Goal: Information Seeking & Learning: Learn about a topic

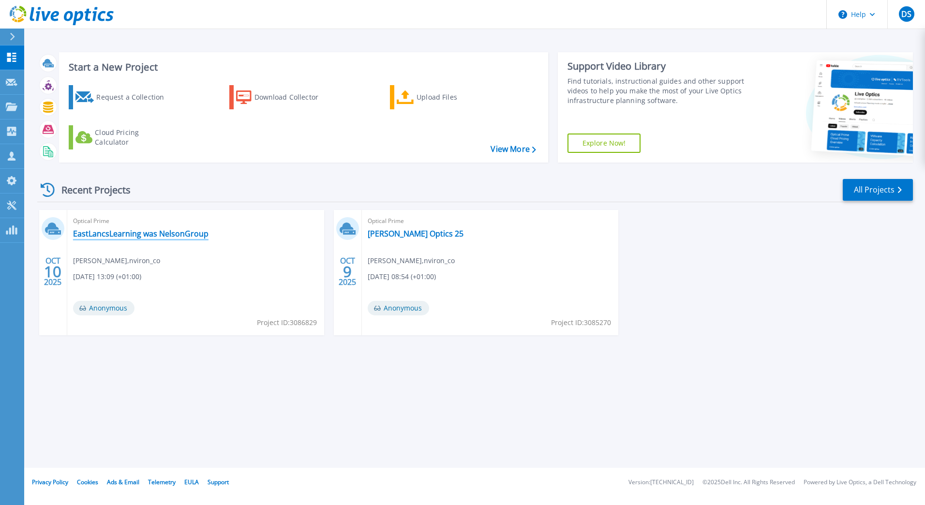
click at [118, 236] on link "EastLancsLearning was NelsonGroup" at bounding box center [140, 234] width 135 height 10
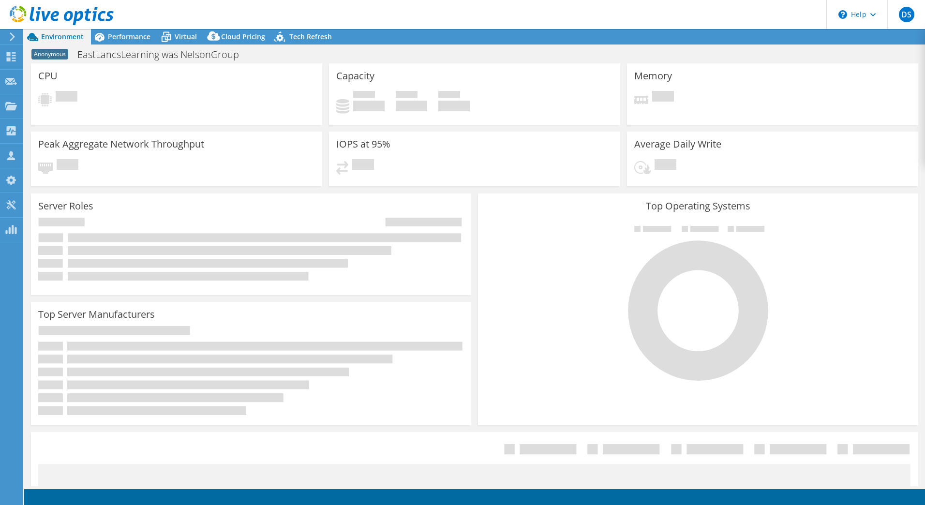
select select "USD"
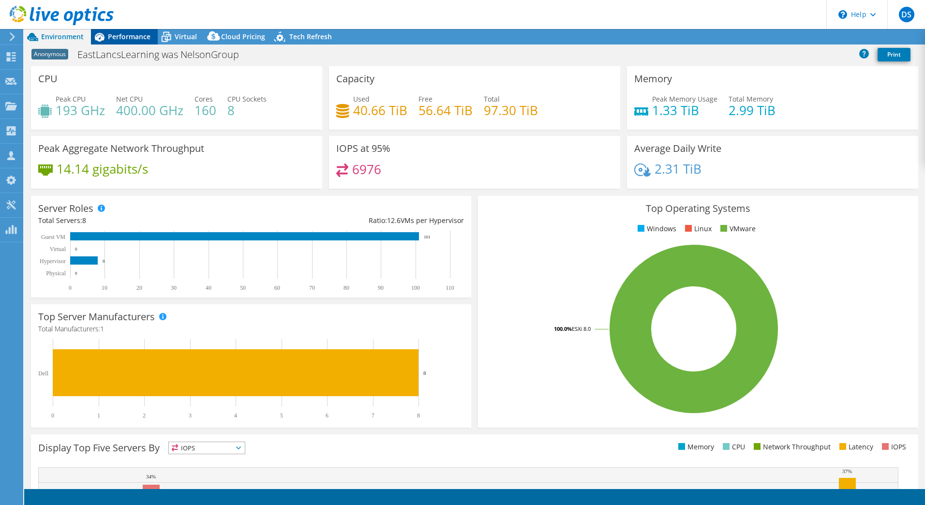
click at [121, 35] on span "Performance" at bounding box center [129, 36] width 43 height 9
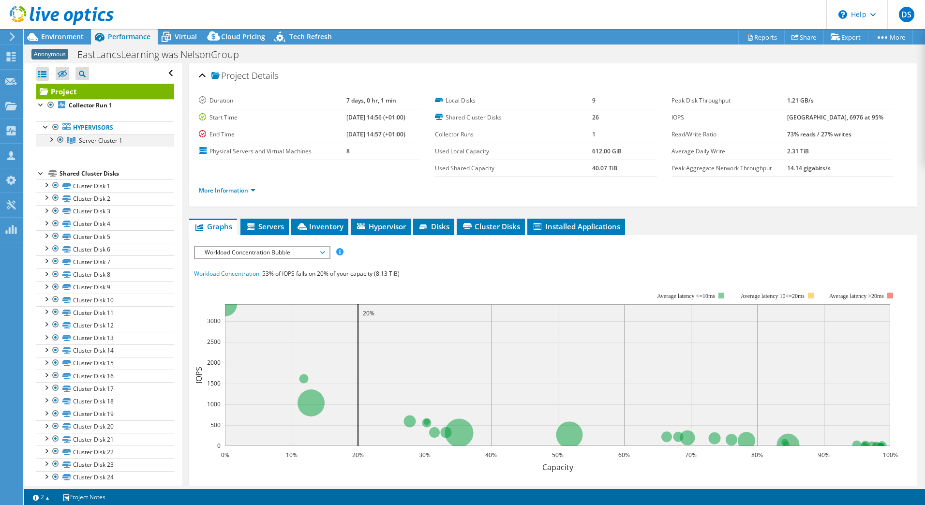
click at [50, 140] on div at bounding box center [51, 139] width 10 height 10
click at [104, 140] on span "Server Cluster 1" at bounding box center [101, 140] width 44 height 8
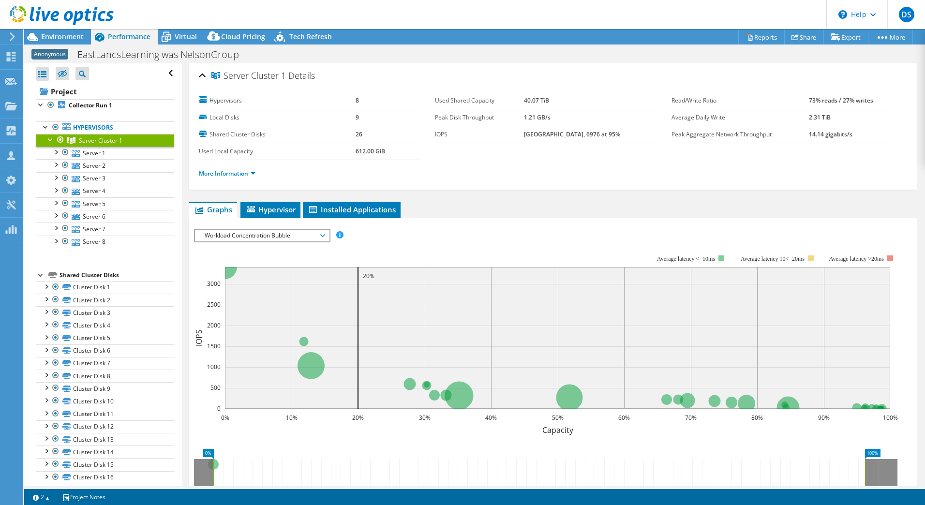
click at [46, 139] on div at bounding box center [51, 139] width 10 height 10
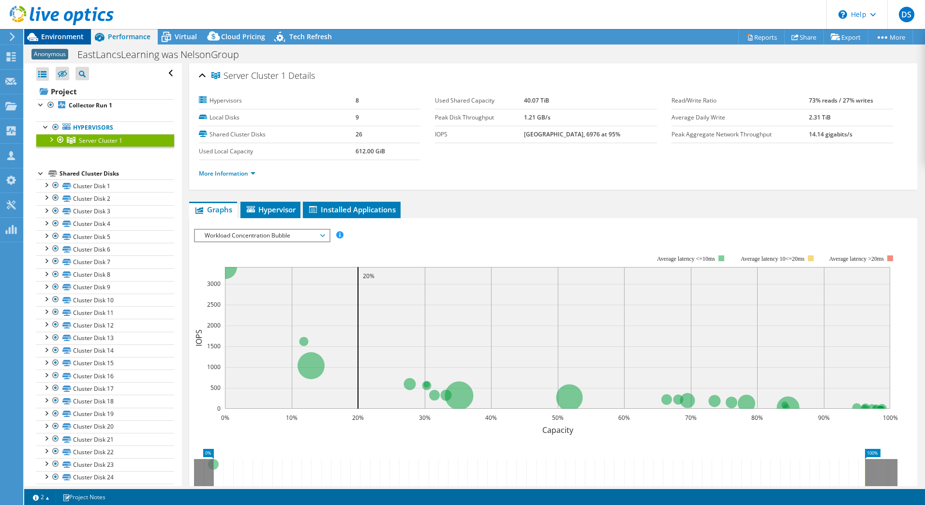
click at [56, 39] on span "Environment" at bounding box center [62, 36] width 43 height 9
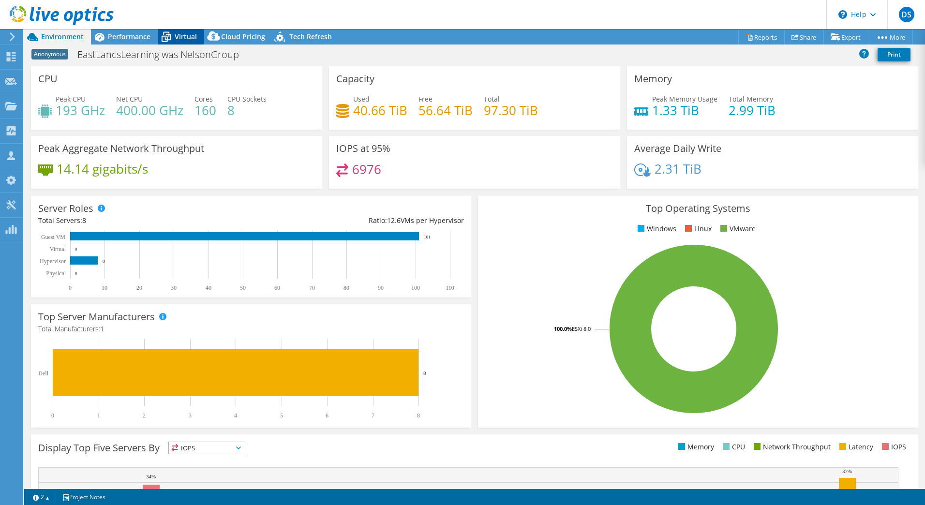
click at [175, 33] on span "Virtual" at bounding box center [186, 36] width 22 height 9
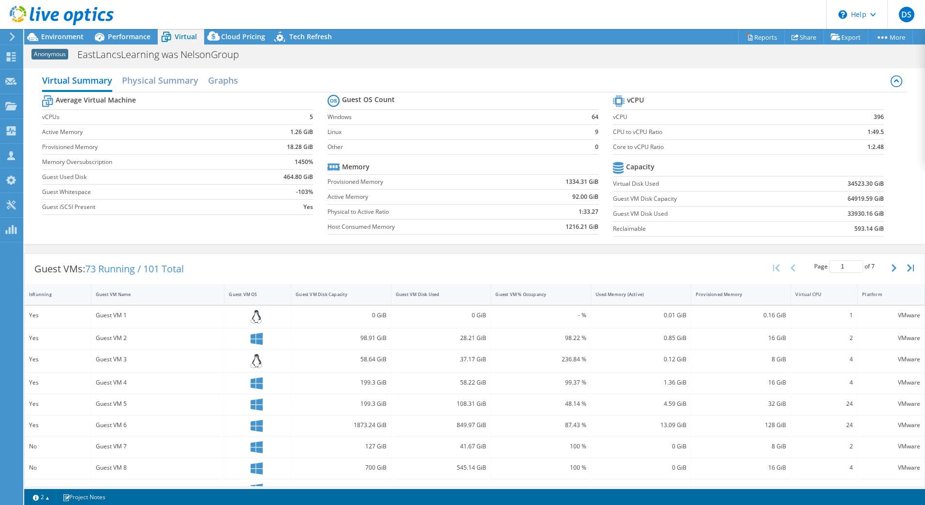
click at [53, 31] on div at bounding box center [57, 16] width 114 height 32
click at [53, 34] on span "Environment" at bounding box center [62, 36] width 43 height 9
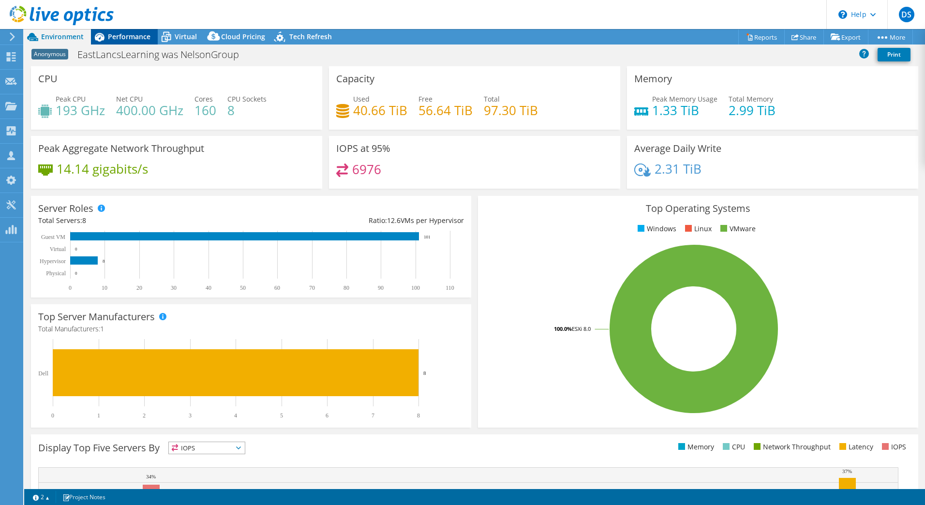
click at [130, 37] on span "Performance" at bounding box center [129, 36] width 43 height 9
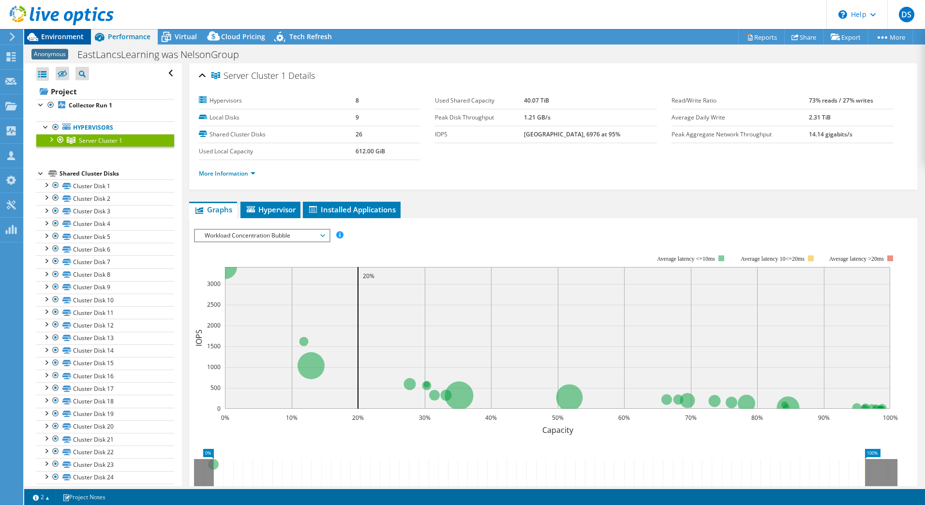
click at [56, 33] on span "Environment" at bounding box center [62, 36] width 43 height 9
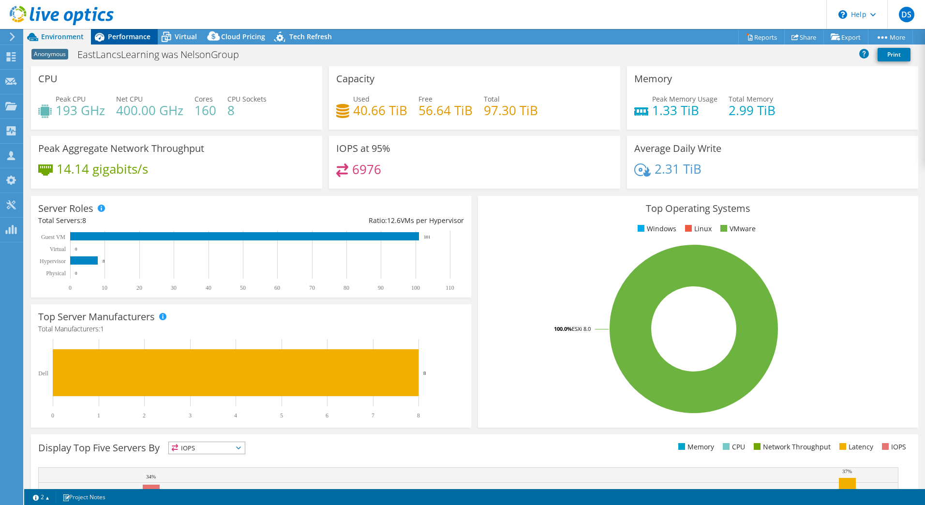
click at [124, 35] on span "Performance" at bounding box center [129, 36] width 43 height 9
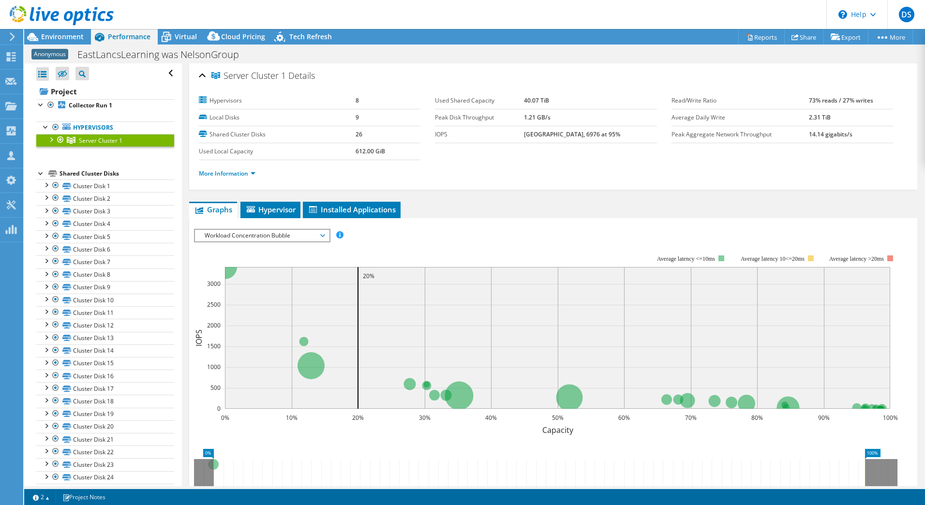
click at [49, 140] on div at bounding box center [51, 139] width 10 height 10
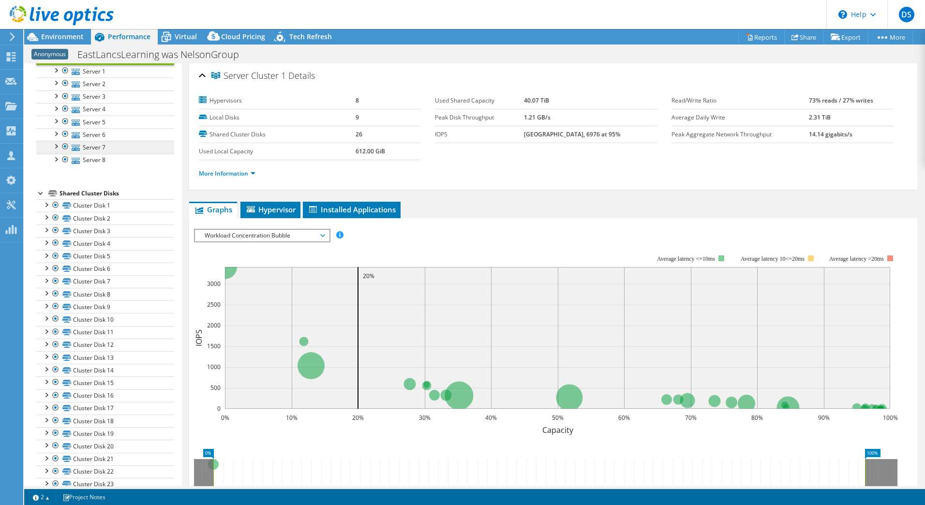
scroll to position [136, 0]
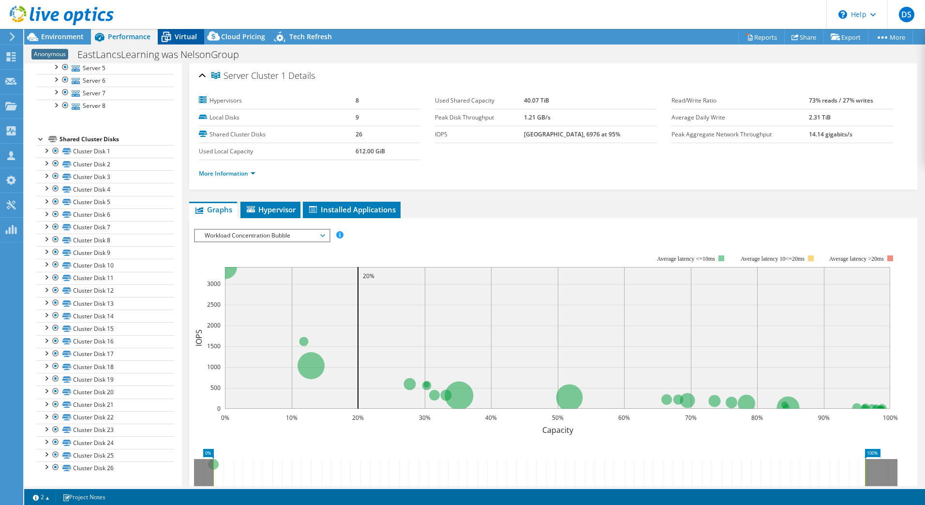
click at [174, 38] on icon at bounding box center [166, 37] width 17 height 17
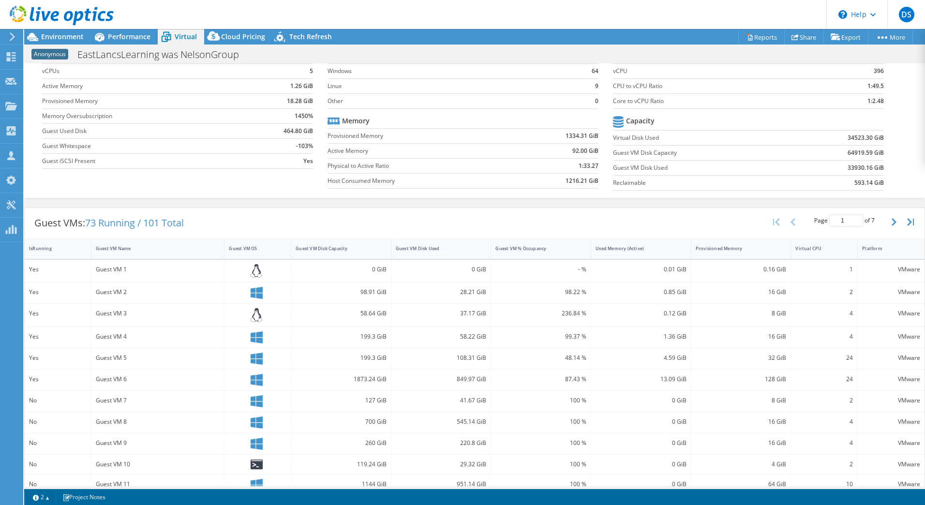
scroll to position [0, 0]
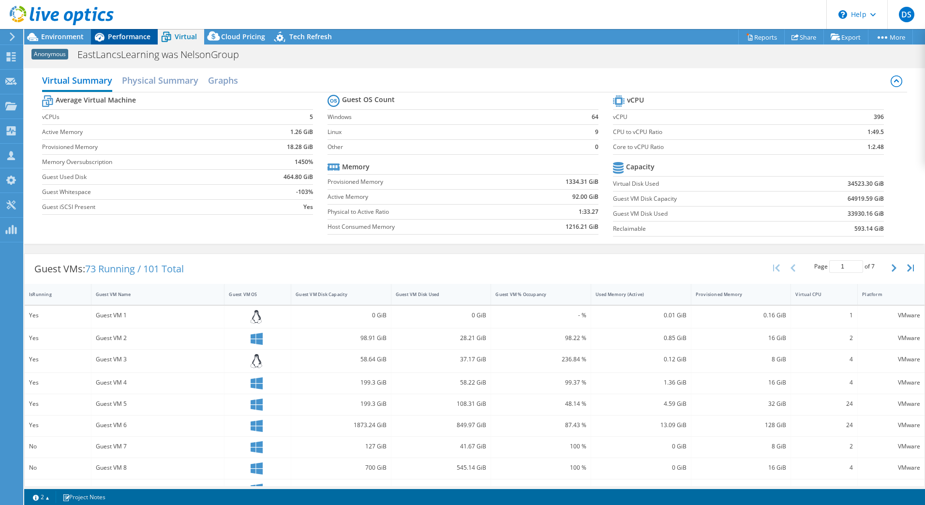
click at [122, 31] on div "Performance" at bounding box center [124, 36] width 67 height 15
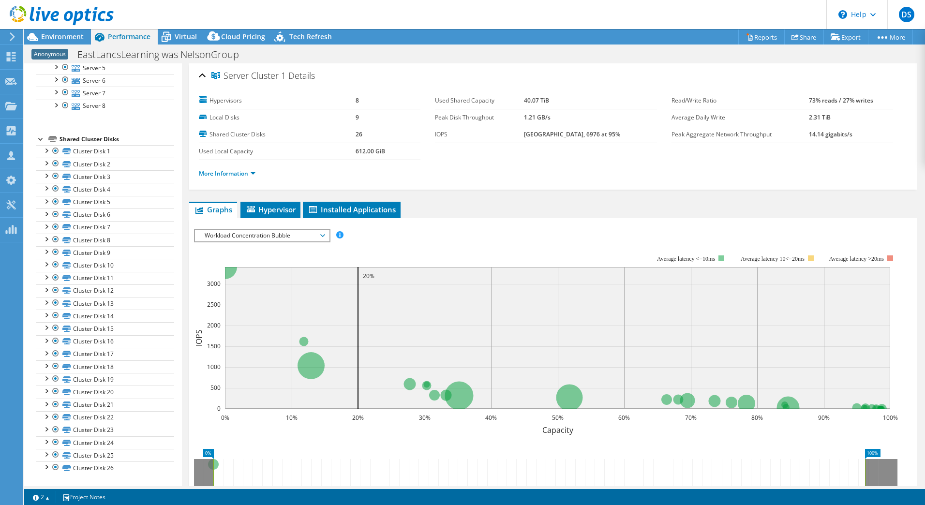
click at [243, 232] on span "Workload Concentration Bubble" at bounding box center [262, 236] width 124 height 12
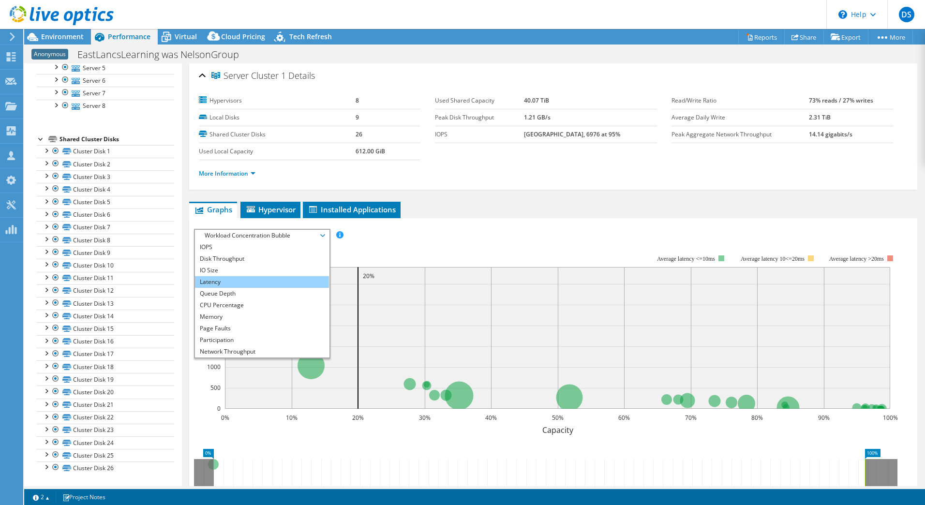
click at [215, 281] on li "Latency" at bounding box center [262, 282] width 134 height 12
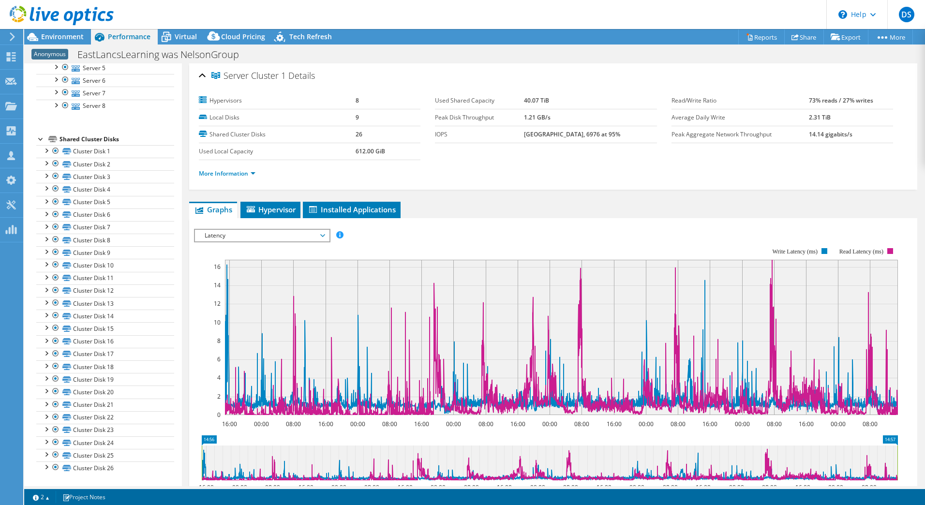
click at [291, 232] on span "Latency" at bounding box center [262, 236] width 124 height 12
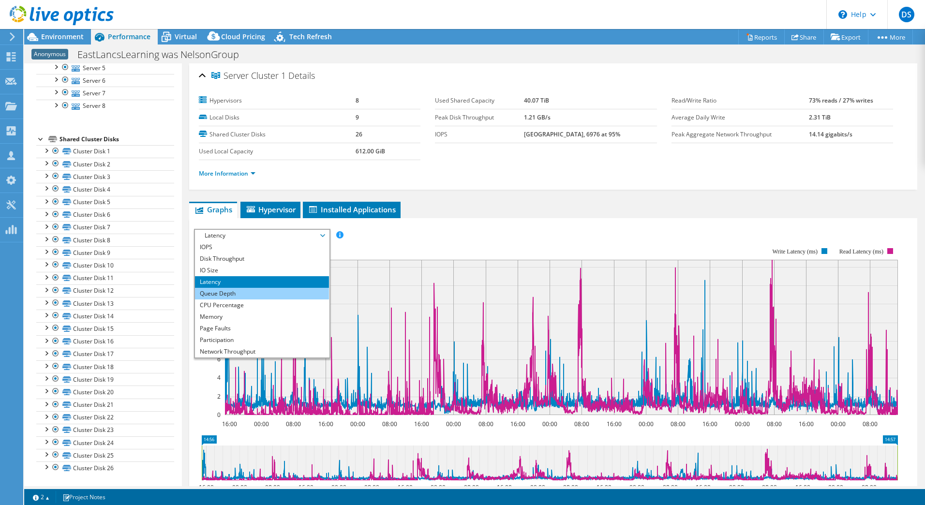
click at [230, 294] on li "Queue Depth" at bounding box center [262, 294] width 134 height 12
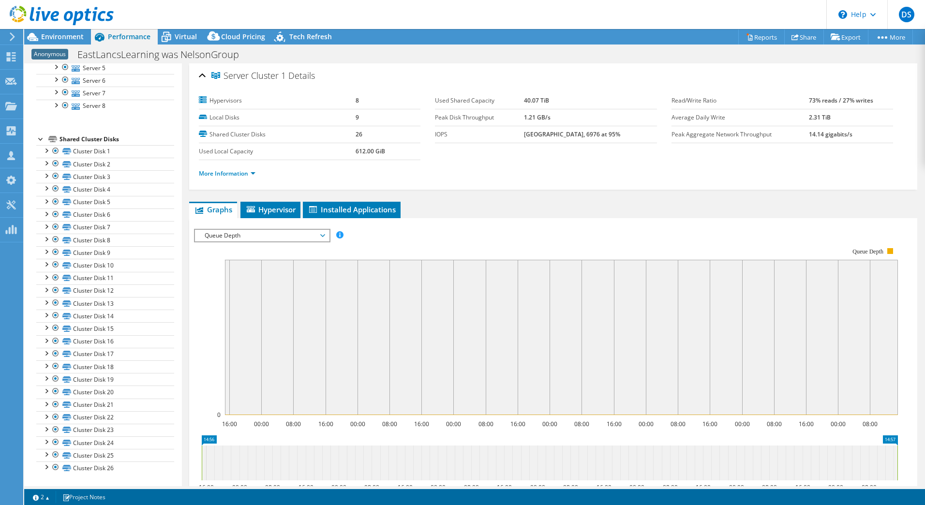
click at [257, 237] on span "Queue Depth" at bounding box center [262, 236] width 124 height 12
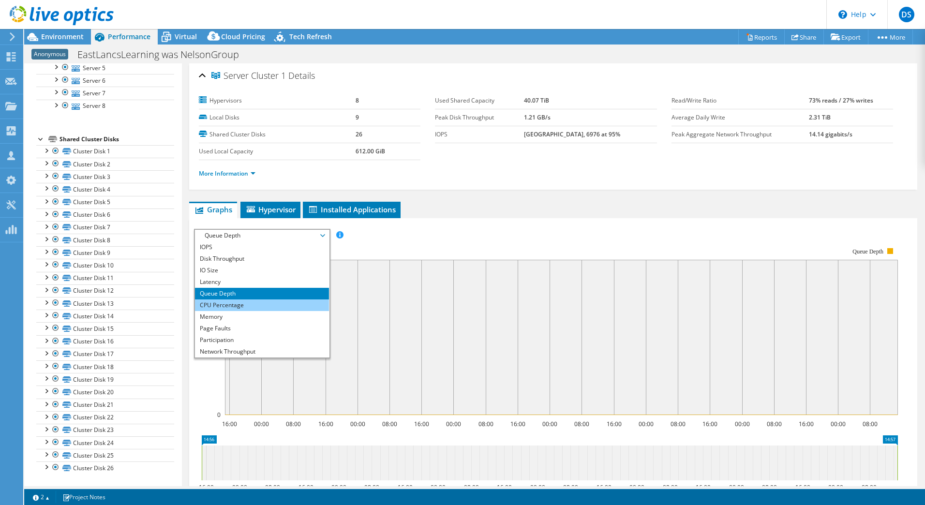
click at [235, 303] on li "CPU Percentage" at bounding box center [262, 305] width 134 height 12
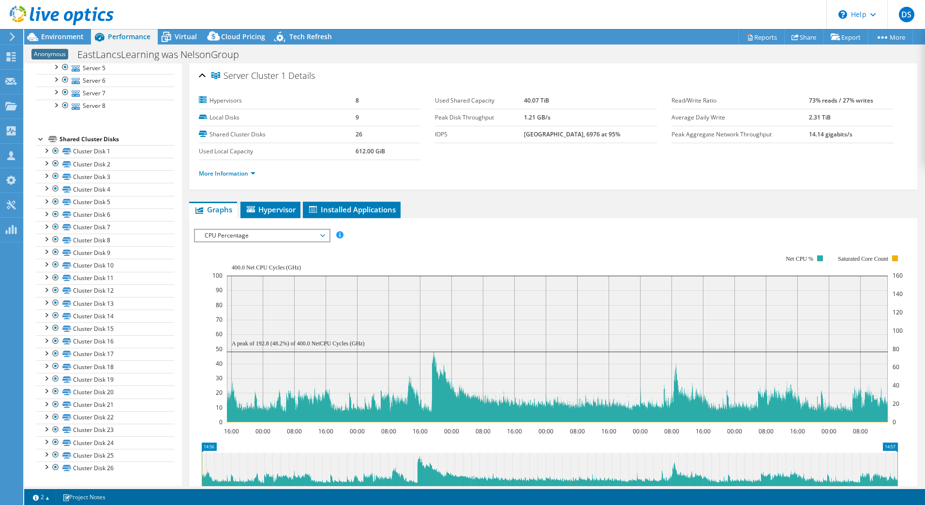
click at [303, 234] on span "CPU Percentage" at bounding box center [262, 236] width 124 height 12
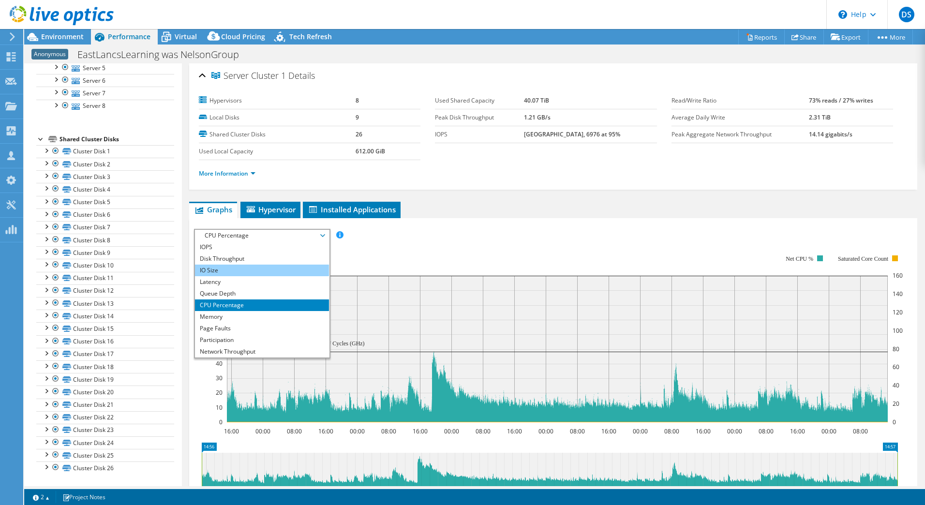
click at [219, 270] on li "IO Size" at bounding box center [262, 271] width 134 height 12
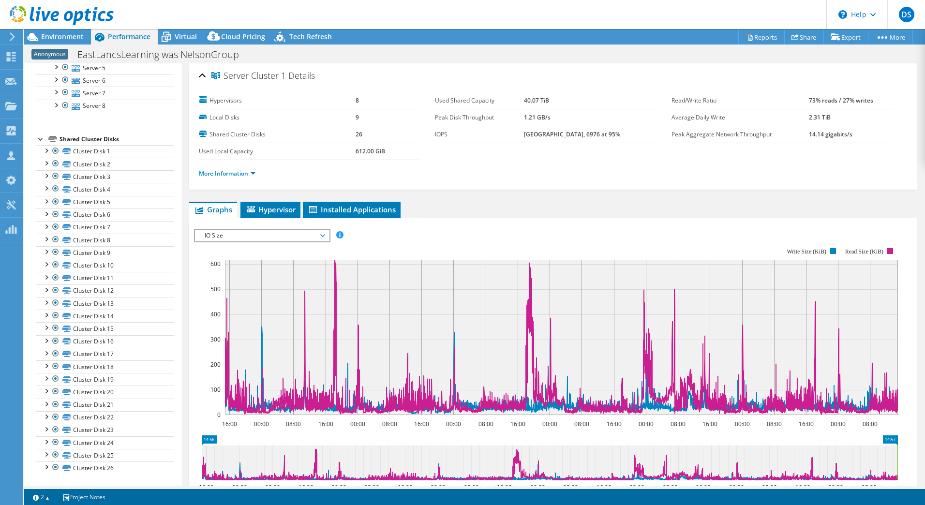
click at [411, 240] on rect at bounding box center [546, 331] width 704 height 193
click at [680, 502] on section "Warnings Messages Queue Depth is not recorded from VMware VCenter servers and w…" at bounding box center [474, 497] width 901 height 16
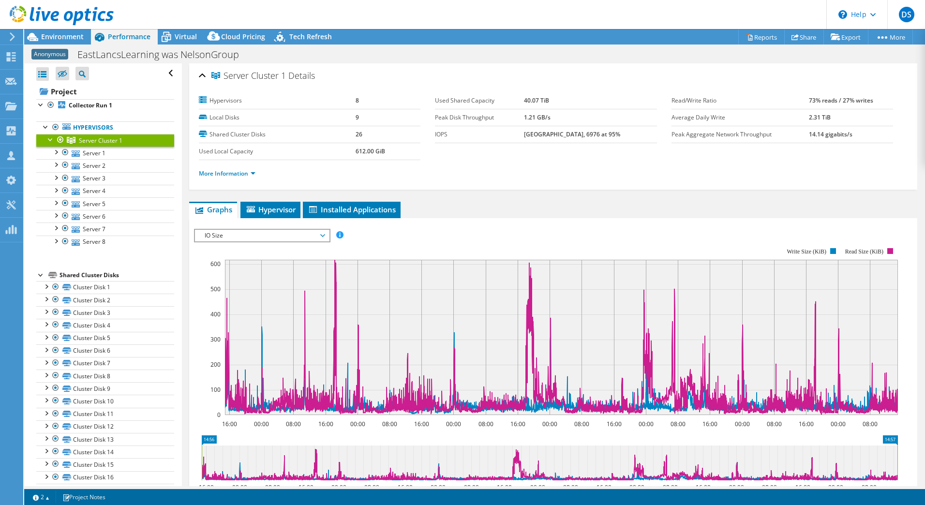
click at [49, 138] on div at bounding box center [51, 139] width 10 height 10
click at [39, 173] on div at bounding box center [41, 173] width 10 height 10
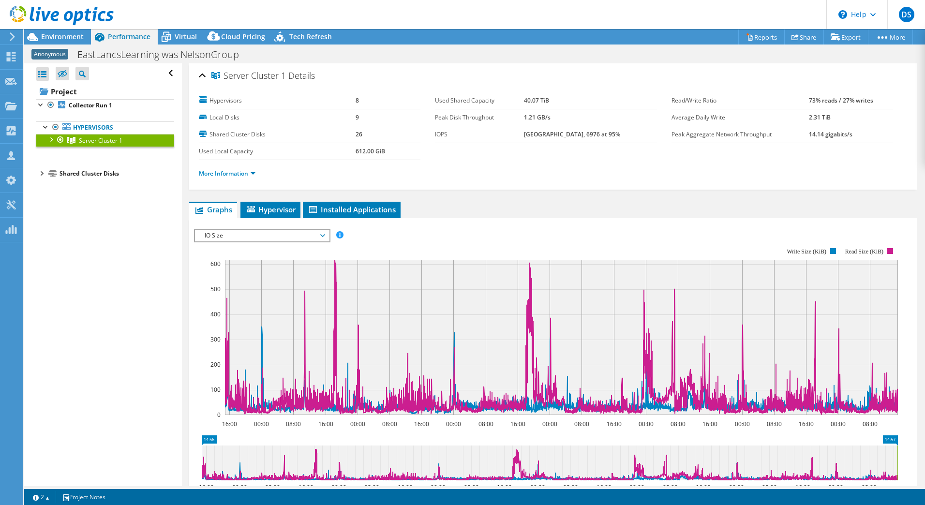
click at [117, 310] on div "Open All Close All Hide Excluded Nodes Project Tree Filter" at bounding box center [102, 274] width 157 height 423
click at [84, 103] on b "Collector Run 1" at bounding box center [91, 105] width 44 height 8
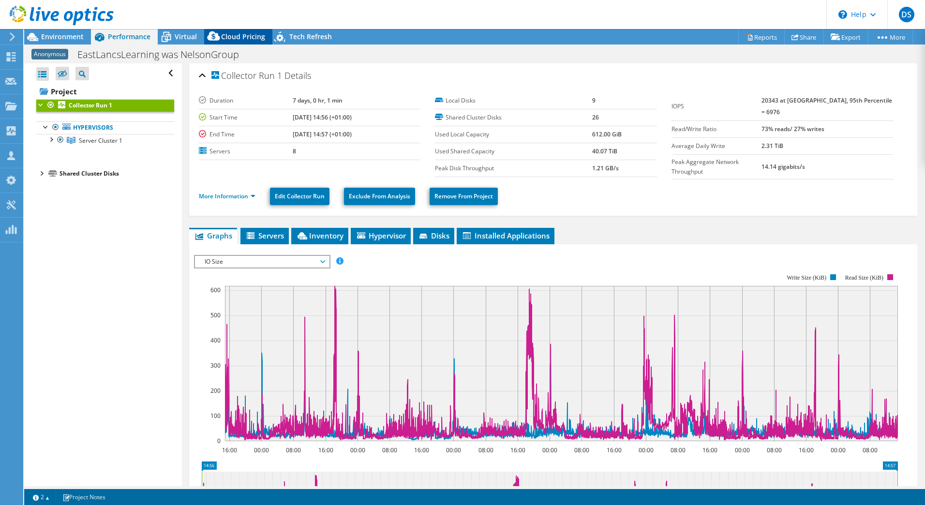
click at [234, 38] on span "Cloud Pricing" at bounding box center [243, 36] width 44 height 9
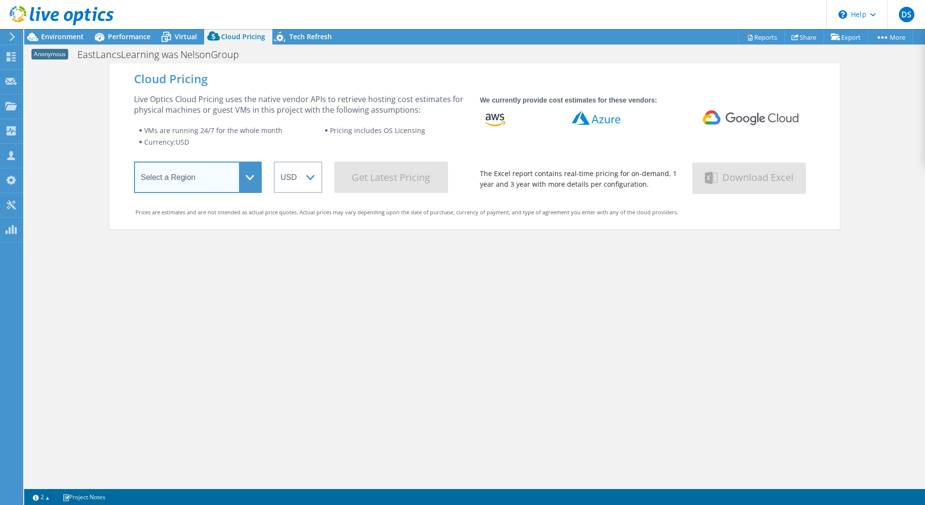
click at [222, 172] on select "Select a Region [GEOGRAPHIC_DATA] ([GEOGRAPHIC_DATA]) [GEOGRAPHIC_DATA] ([GEOGR…" at bounding box center [198, 177] width 128 height 31
select select "EULondon"
click at [134, 163] on select "Select a Region [GEOGRAPHIC_DATA] ([GEOGRAPHIC_DATA]) [GEOGRAPHIC_DATA] ([GEOGR…" at bounding box center [198, 177] width 128 height 31
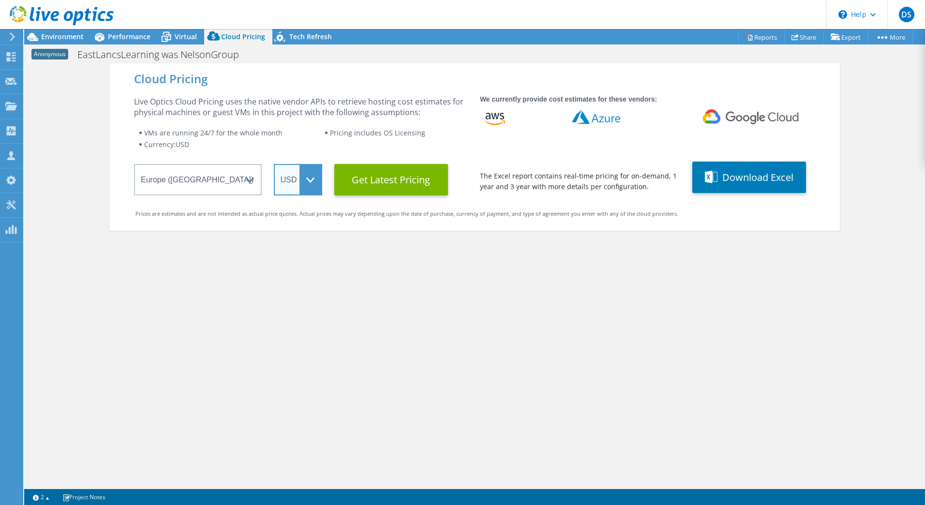
click at [295, 186] on select "ARS AUD BRL CAD CHF CLP CNY DKK EUR GBP HKD HUF INR JPY MXN MYR NOK NZD PEN SEK…" at bounding box center [298, 179] width 48 height 31
click at [274, 164] on select "ARS AUD BRL CAD CHF CLP CNY DKK EUR GBP HKD HUF INR JPY MXN MYR NOK NZD PEN SEK…" at bounding box center [298, 179] width 48 height 31
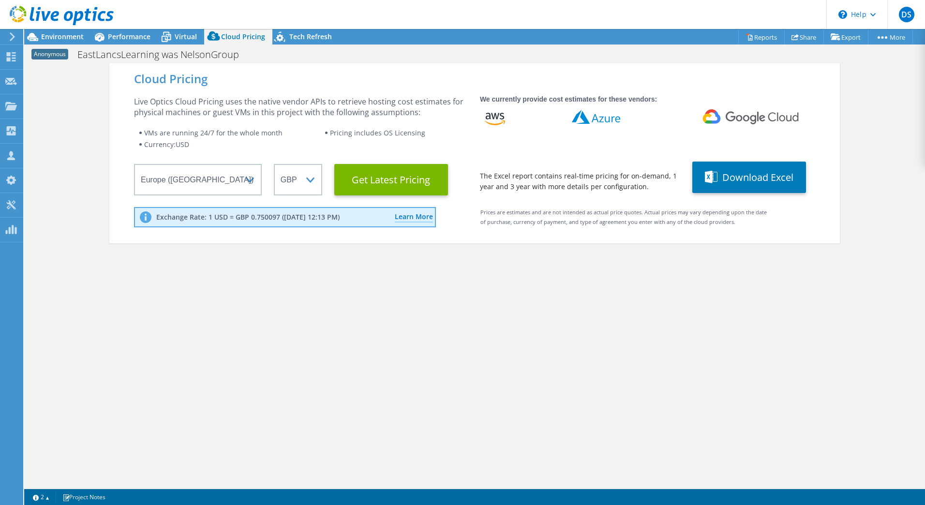
click at [388, 296] on div "Cloud Pricing Live Optics Cloud Pricing uses the native vendor APIs to retrieve…" at bounding box center [474, 315] width 730 height 505
click at [385, 178] on Latest "Get Latest Pricing" at bounding box center [391, 179] width 114 height 31
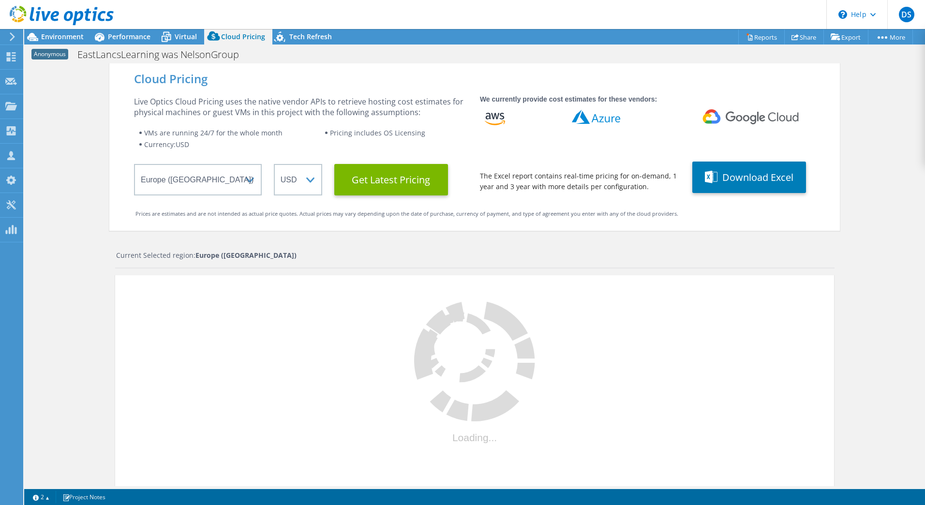
select select "GBP"
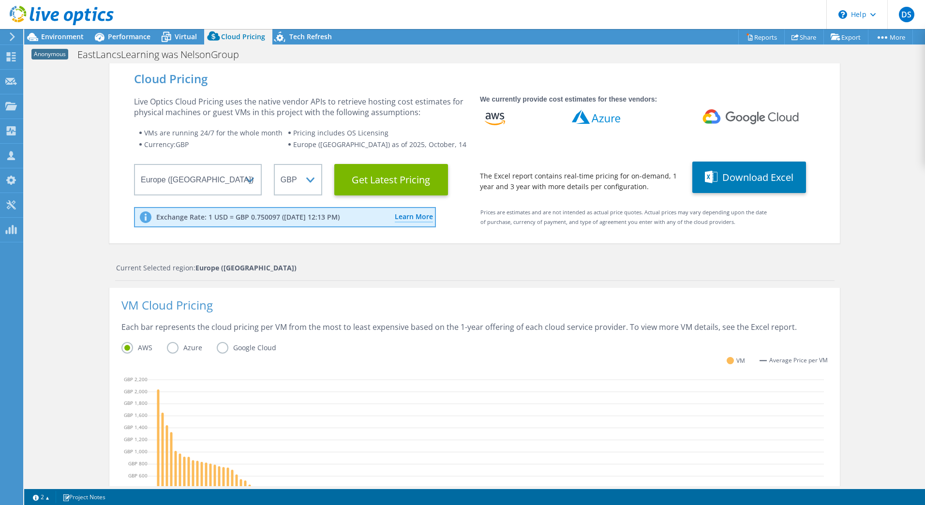
scroll to position [97, 0]
drag, startPoint x: 165, startPoint y: 347, endPoint x: 170, endPoint y: 347, distance: 4.9
click at [167, 347] on label "Azure" at bounding box center [192, 348] width 50 height 12
click at [0, 0] on input "Azure" at bounding box center [0, 0] width 0 height 0
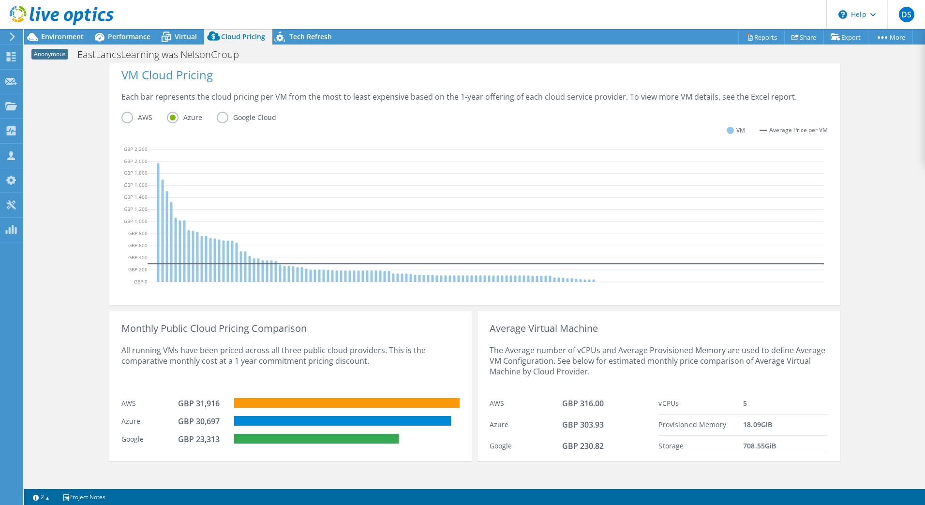
scroll to position [236, 0]
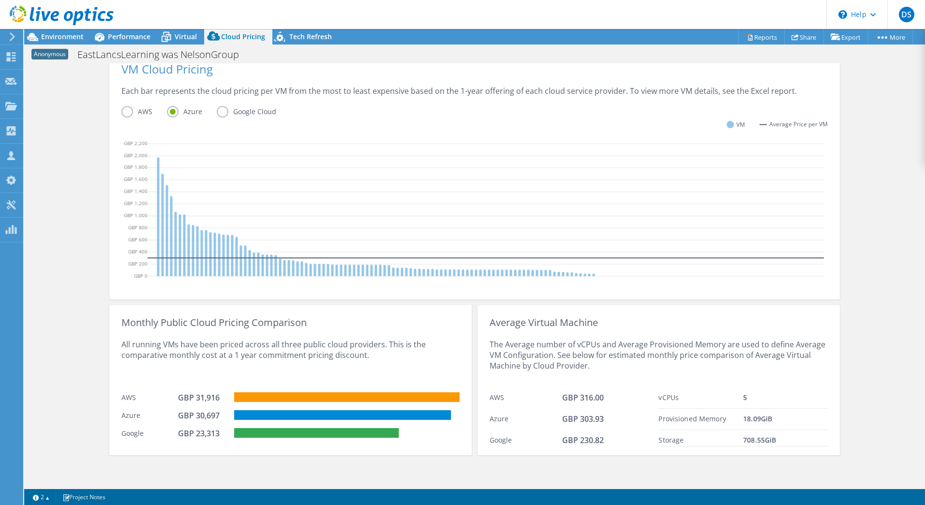
click at [712, 395] on div "vCPUs" at bounding box center [700, 397] width 85 height 11
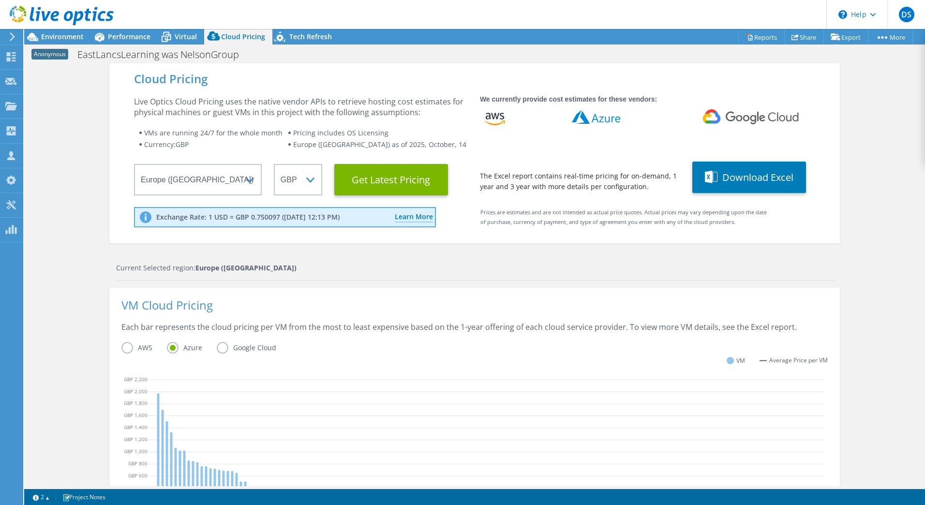
scroll to position [163, 0]
click at [542, 253] on div "Cloud Pricing Live Optics Cloud Pricing uses the native vendor APIs to retrieve…" at bounding box center [474, 392] width 730 height 659
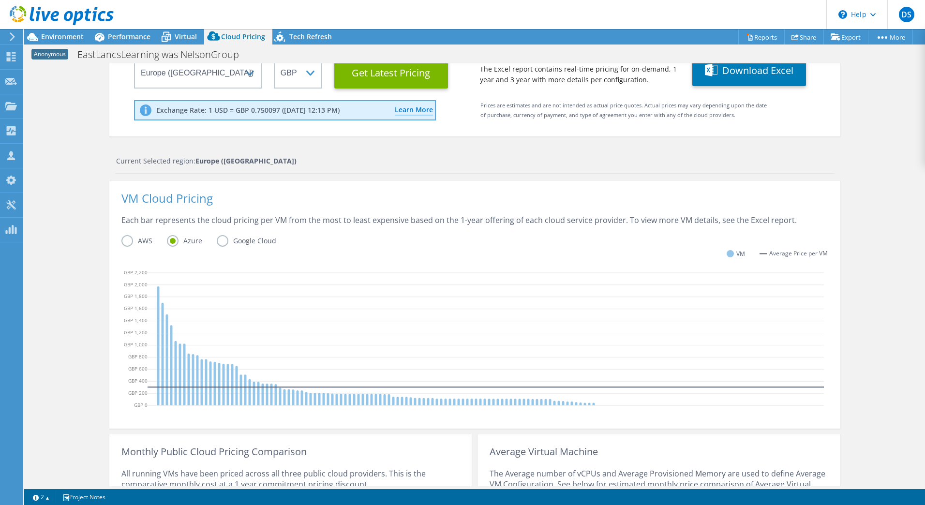
scroll to position [0, 0]
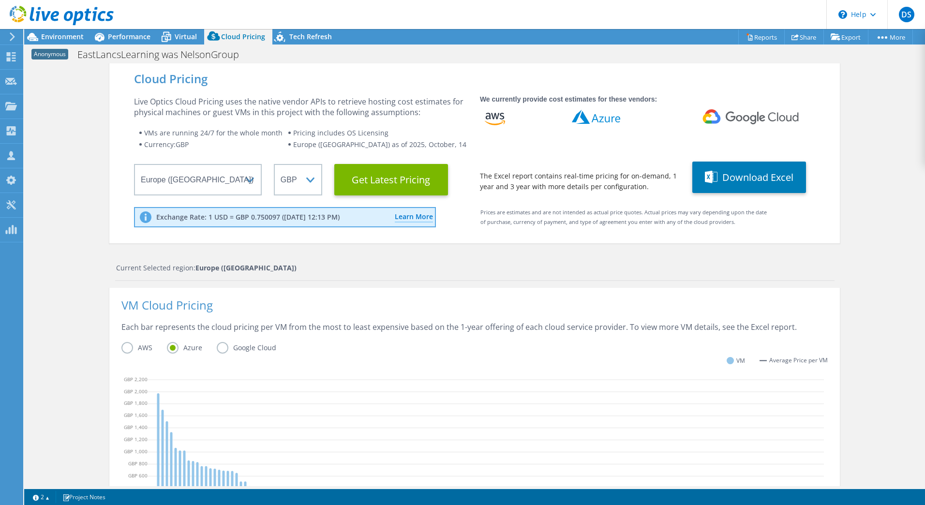
click at [883, 204] on div "Cloud Pricing Live Optics Cloud Pricing uses the native vendor APIs to retrieve…" at bounding box center [474, 392] width 901 height 659
click at [904, 137] on div "Cloud Pricing Live Optics Cloud Pricing uses the native vendor APIs to retrieve…" at bounding box center [474, 392] width 901 height 659
click at [57, 33] on span "Environment" at bounding box center [62, 36] width 43 height 9
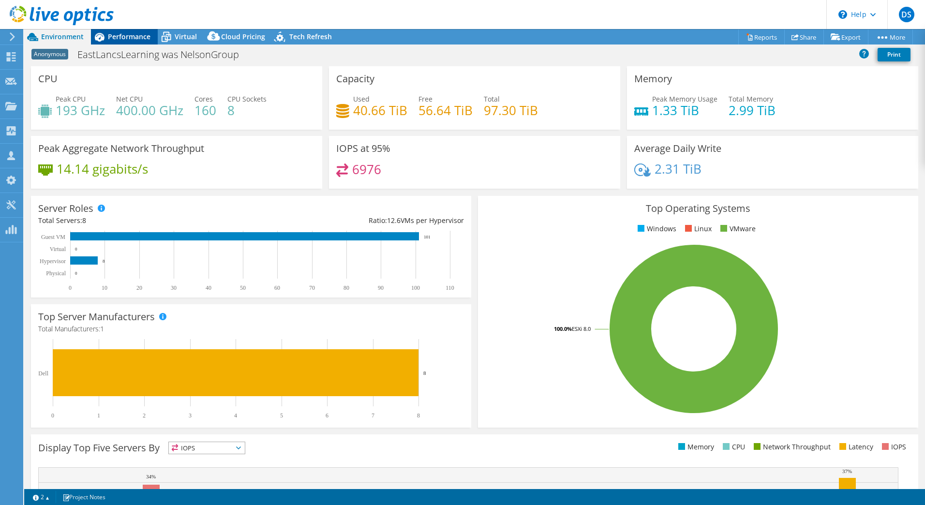
click at [124, 36] on span "Performance" at bounding box center [129, 36] width 43 height 9
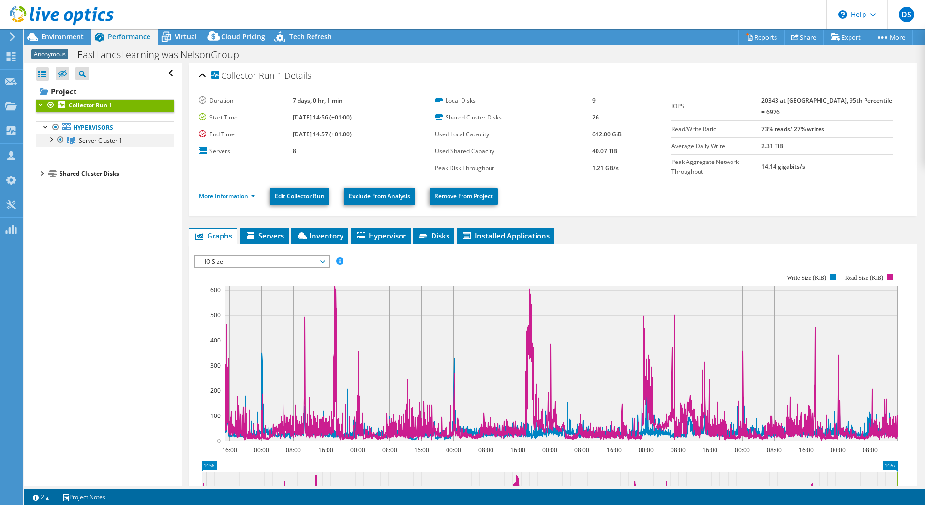
click at [51, 140] on div at bounding box center [51, 139] width 10 height 10
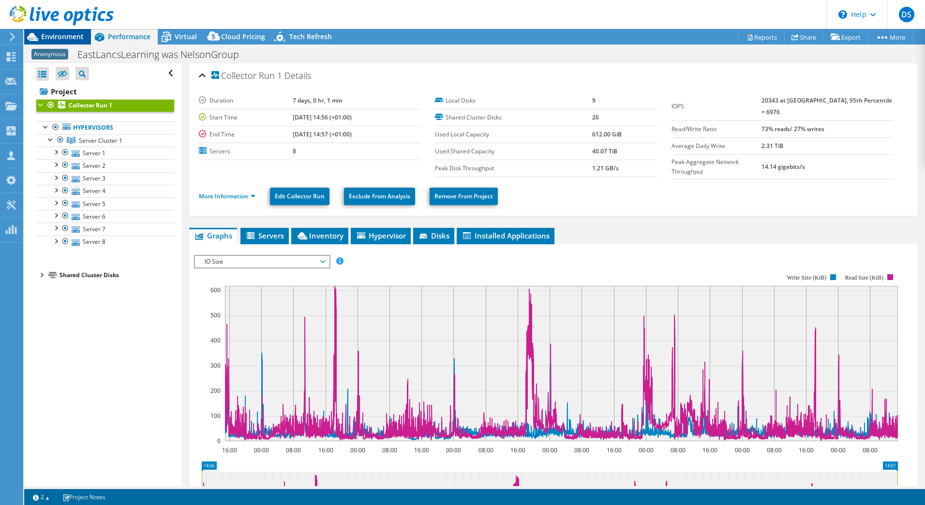
click at [61, 37] on span "Environment" at bounding box center [62, 36] width 43 height 9
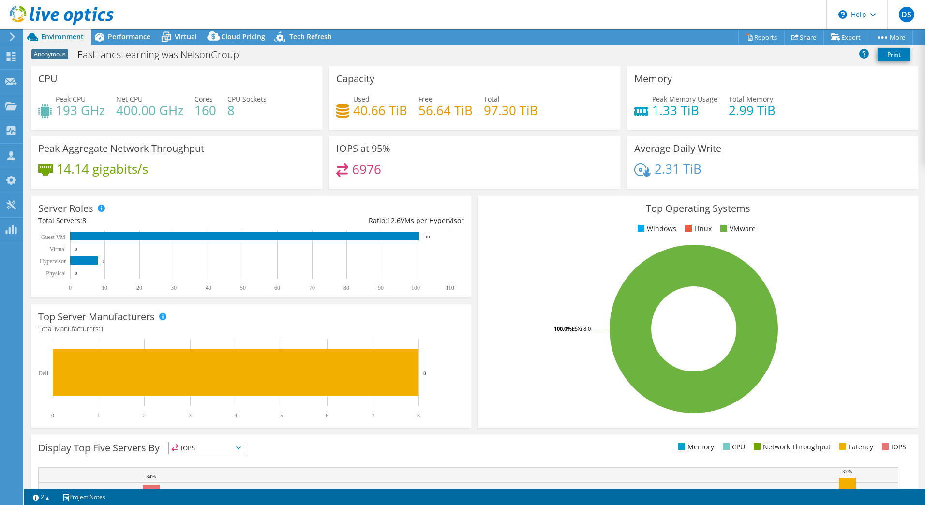
select select "EULondon"
select select "GBP"
click at [129, 35] on span "Performance" at bounding box center [129, 36] width 43 height 9
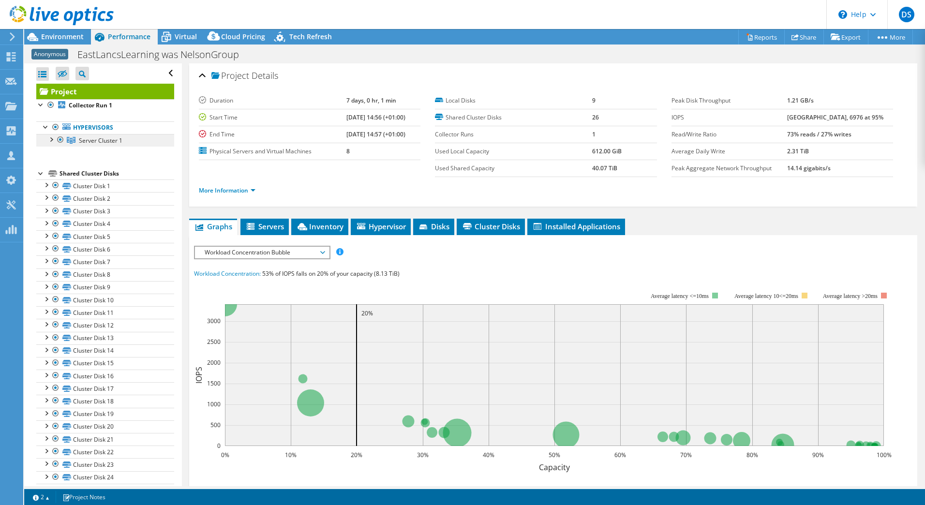
click at [99, 139] on span "Server Cluster 1" at bounding box center [101, 140] width 44 height 8
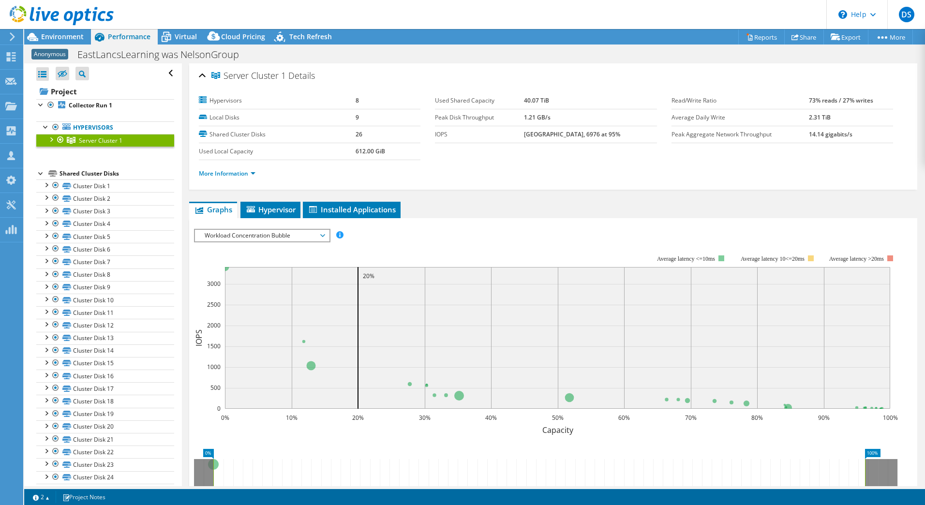
click at [45, 140] on link "Server Cluster 1" at bounding box center [105, 140] width 138 height 13
click at [52, 140] on div at bounding box center [51, 139] width 10 height 10
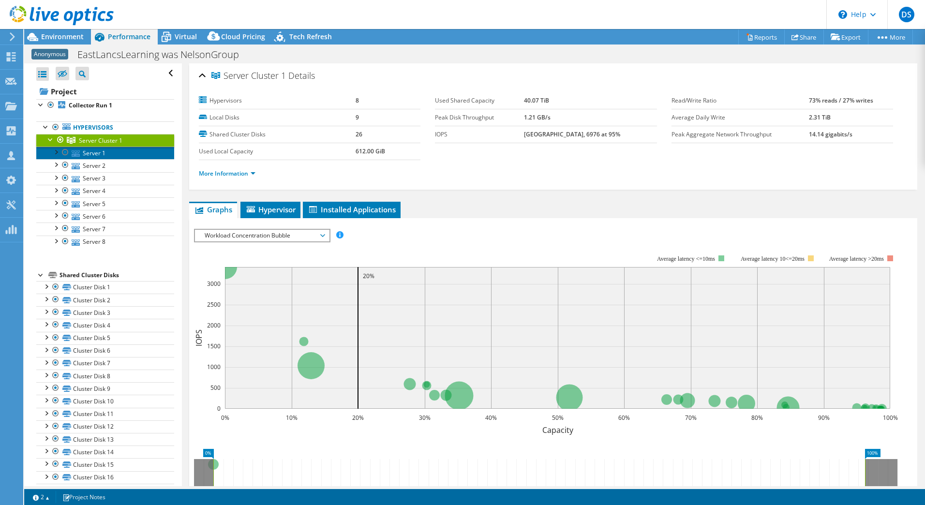
click at [111, 156] on link "Server 1" at bounding box center [105, 153] width 138 height 13
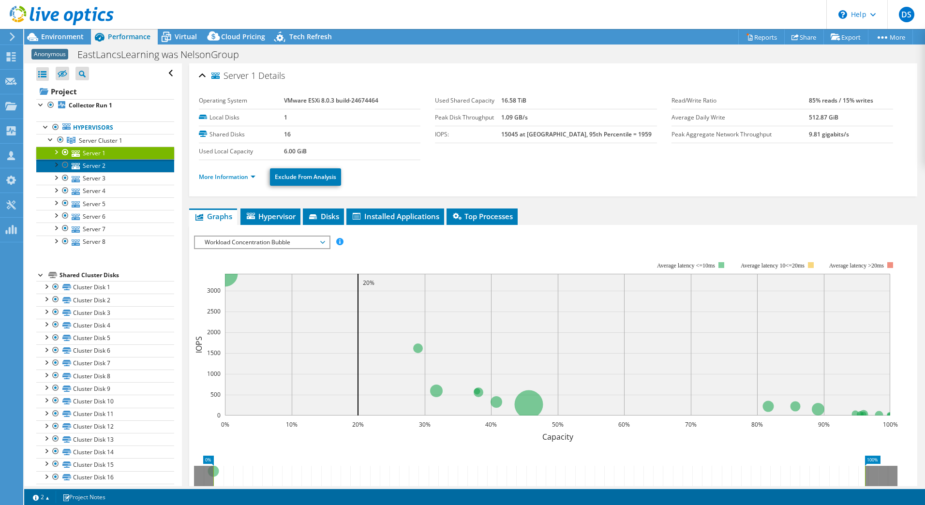
click at [104, 165] on link "Server 2" at bounding box center [105, 165] width 138 height 13
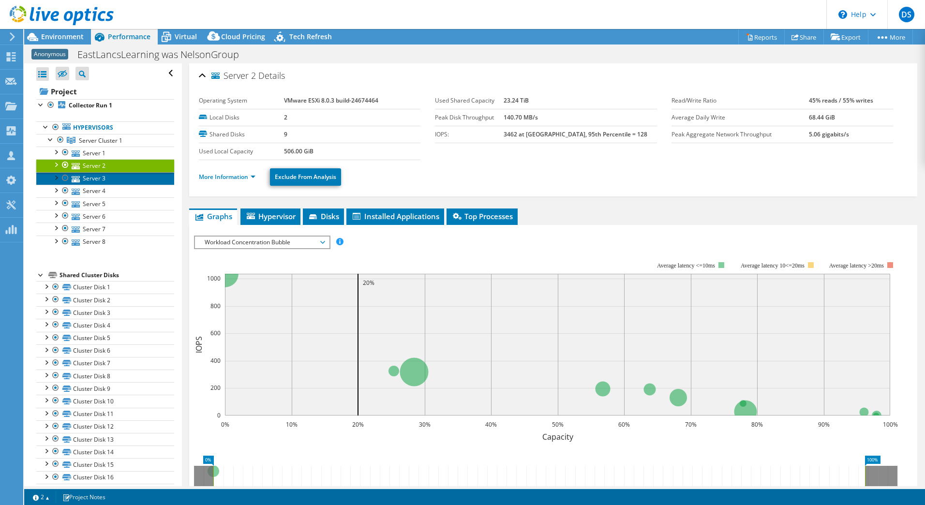
click at [107, 178] on link "Server 3" at bounding box center [105, 178] width 138 height 13
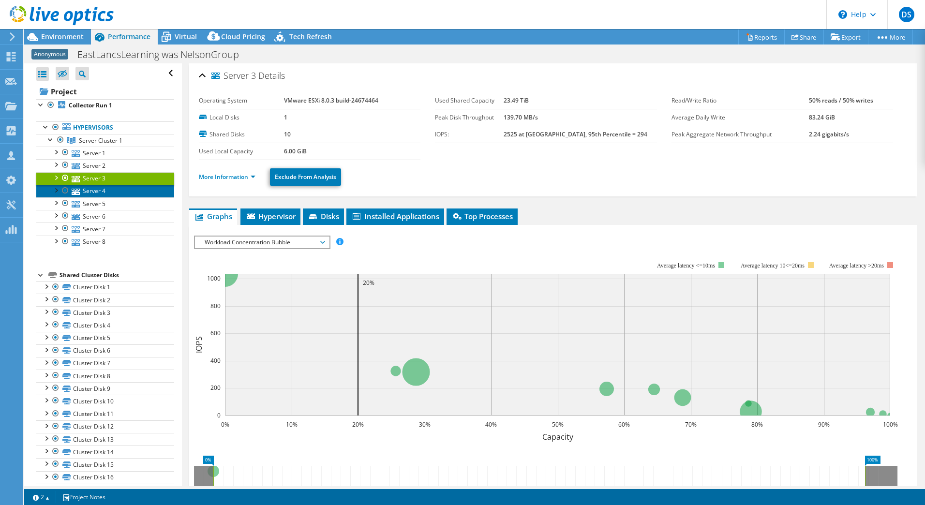
click at [104, 192] on link "Server 4" at bounding box center [105, 191] width 138 height 13
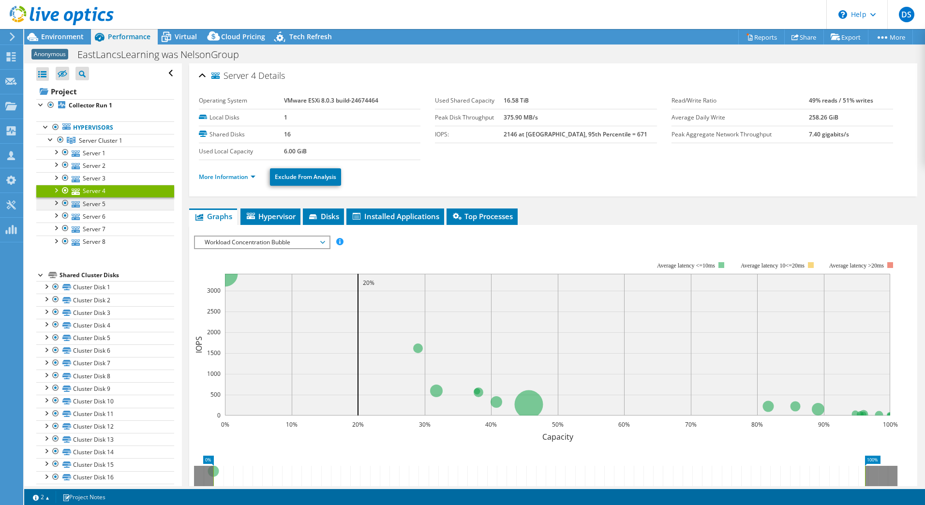
click at [56, 205] on div at bounding box center [56, 202] width 10 height 10
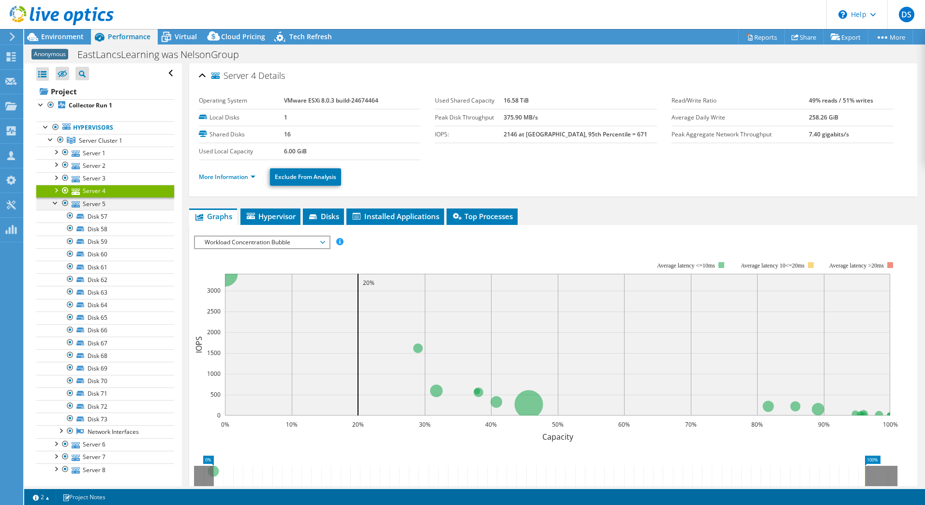
click at [56, 205] on div at bounding box center [56, 202] width 10 height 10
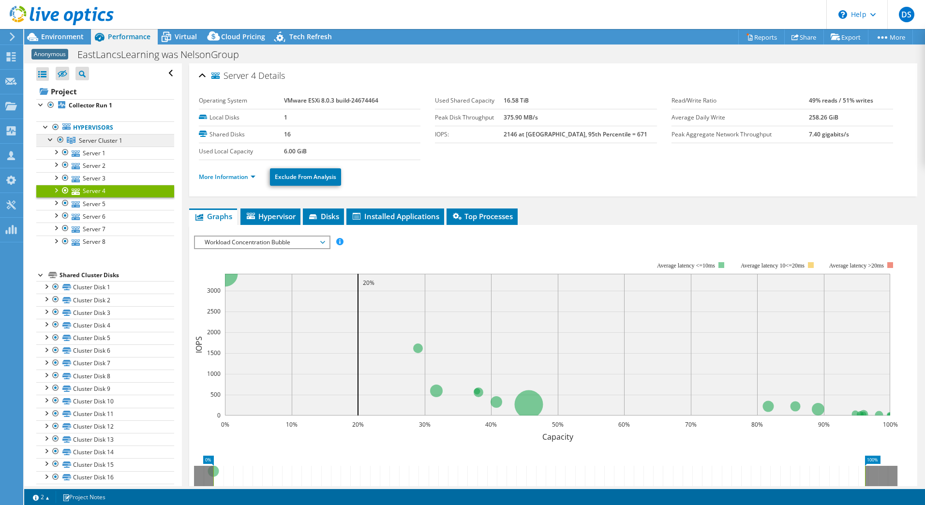
click at [118, 145] on link "Server Cluster 1" at bounding box center [105, 140] width 138 height 13
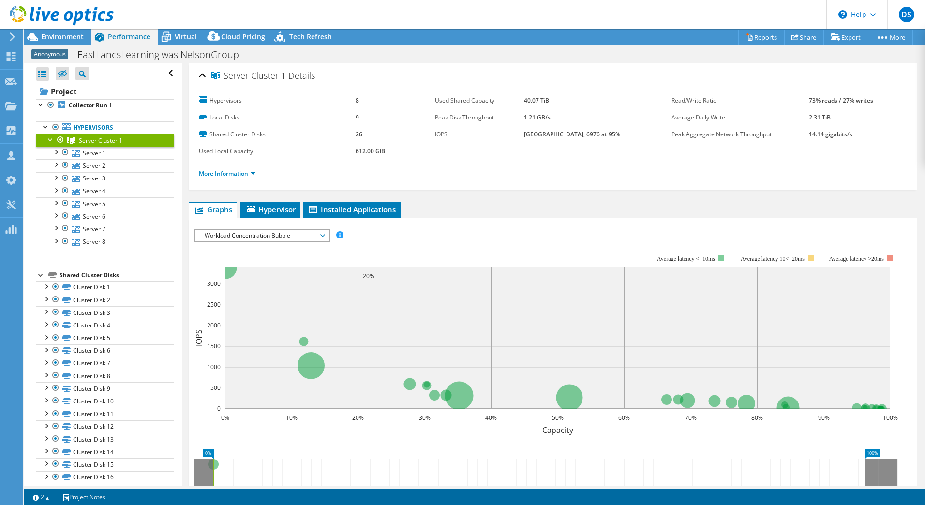
click at [62, 139] on div at bounding box center [61, 140] width 10 height 12
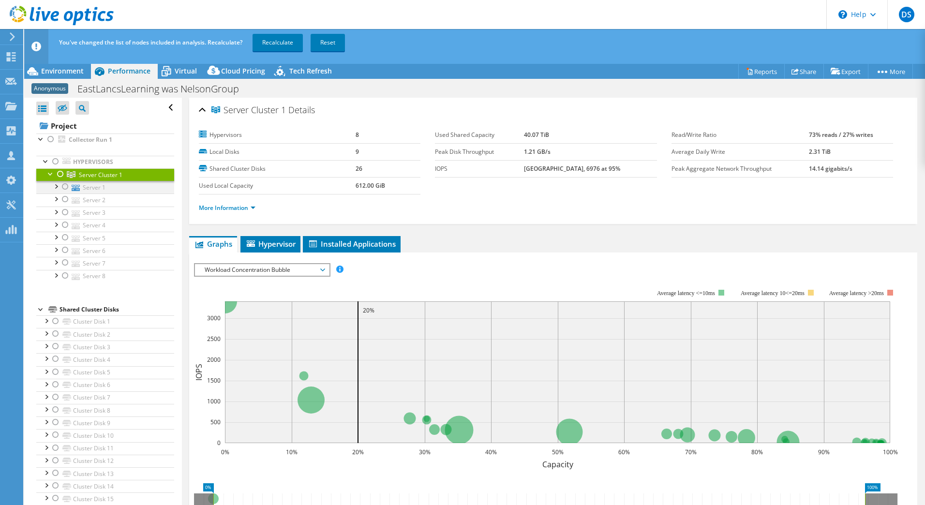
click at [65, 188] on div at bounding box center [65, 187] width 10 height 12
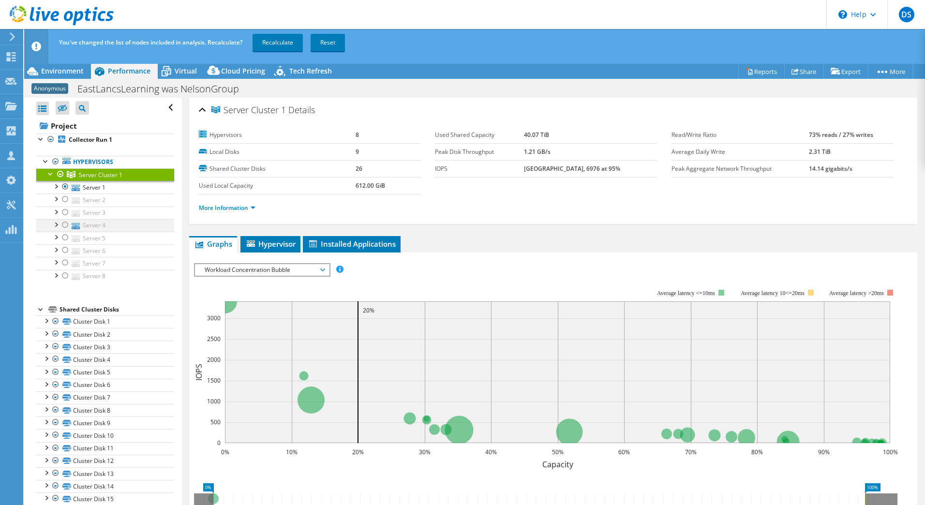
click at [65, 227] on div at bounding box center [65, 225] width 10 height 12
click at [66, 236] on div at bounding box center [65, 238] width 10 height 12
click at [62, 277] on div at bounding box center [65, 276] width 10 height 12
click at [277, 42] on link "Recalculate" at bounding box center [277, 42] width 50 height 17
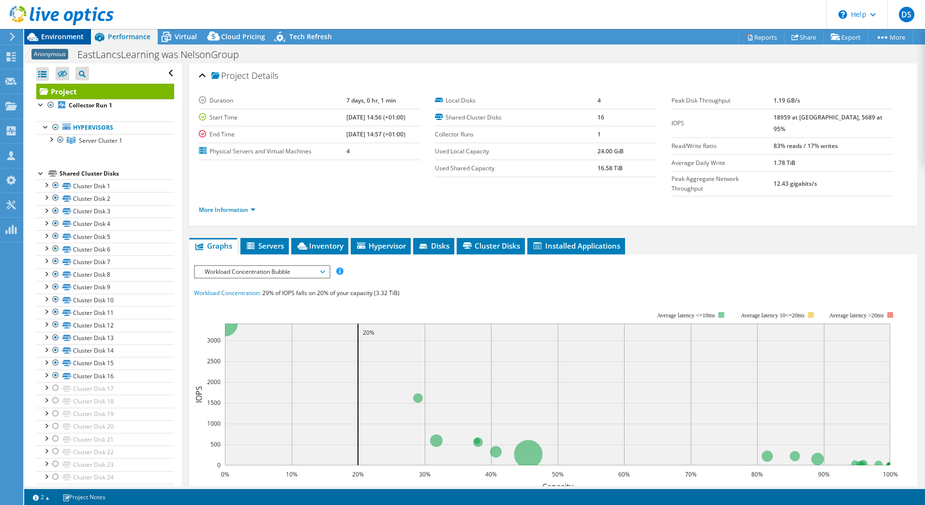
click at [55, 35] on span "Environment" at bounding box center [62, 36] width 43 height 9
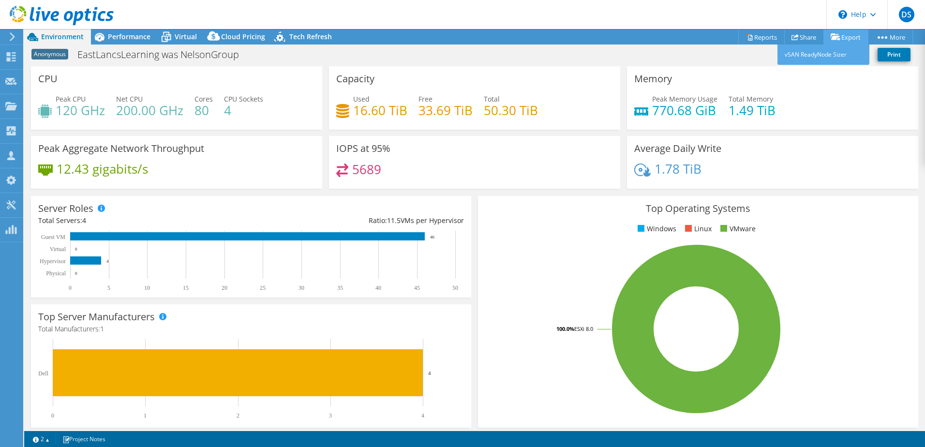
click at [844, 35] on link "Export" at bounding box center [845, 37] width 45 height 15
click at [791, 35] on use at bounding box center [794, 37] width 7 height 6
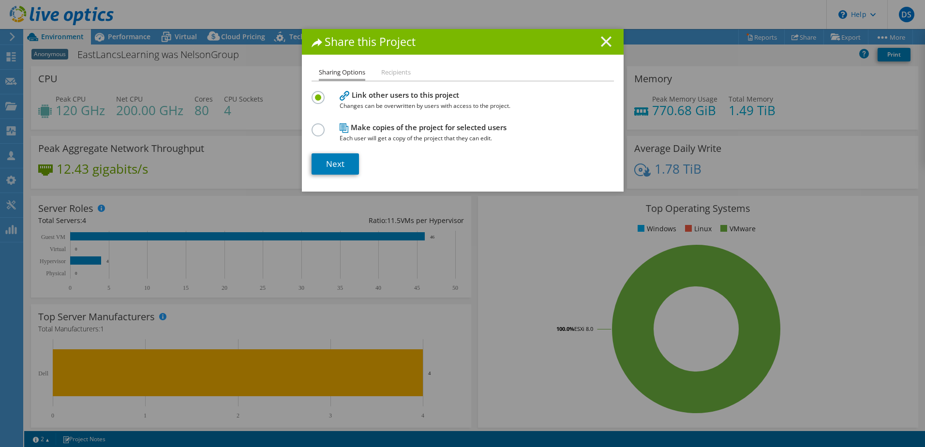
click at [606, 38] on line at bounding box center [606, 42] width 10 height 10
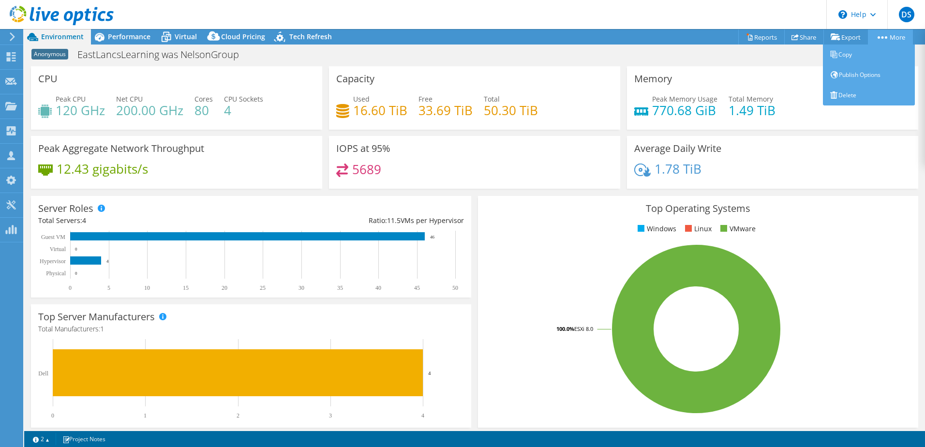
click at [881, 37] on circle at bounding box center [882, 37] width 2 height 2
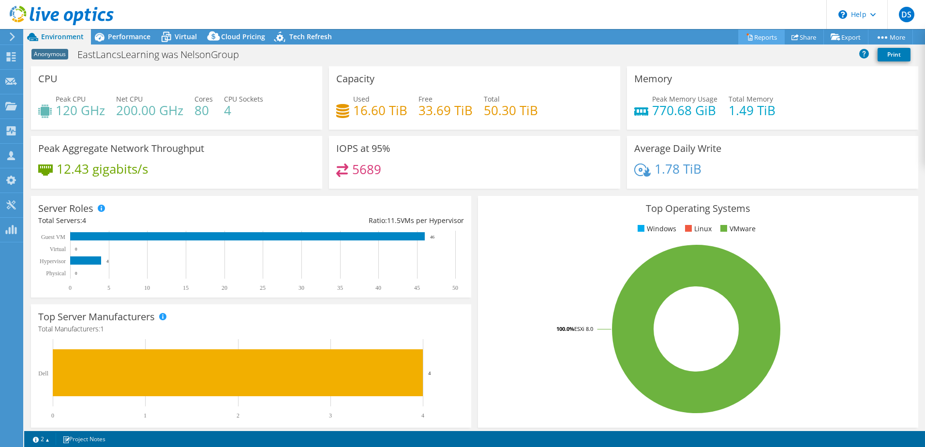
click at [752, 37] on link "Reports" at bounding box center [761, 37] width 46 height 15
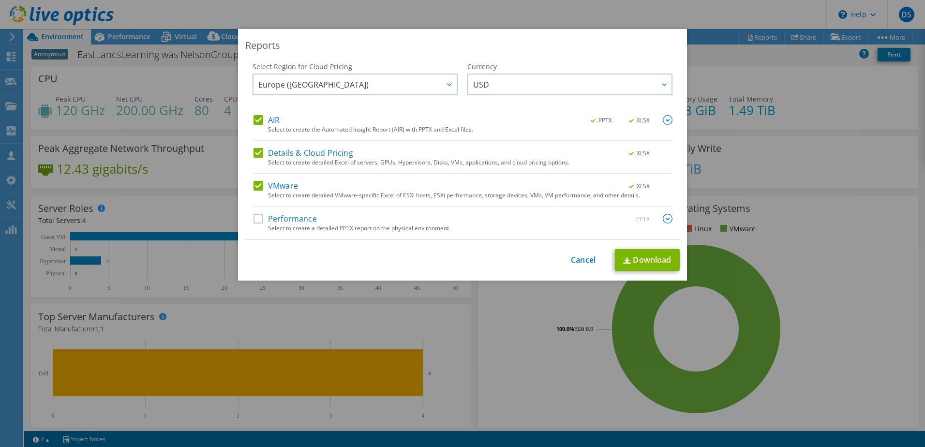
click at [253, 118] on label "AIR" at bounding box center [266, 120] width 26 height 10
click at [0, 0] on input "AIR" at bounding box center [0, 0] width 0 height 0
click at [636, 260] on link "Download" at bounding box center [647, 260] width 65 height 22
click at [580, 261] on link "Cancel" at bounding box center [583, 259] width 25 height 9
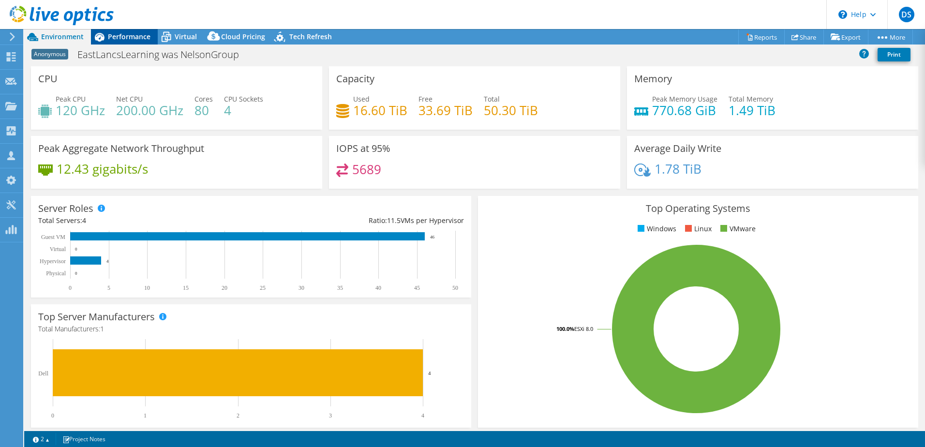
click at [108, 32] on span "Performance" at bounding box center [129, 36] width 43 height 9
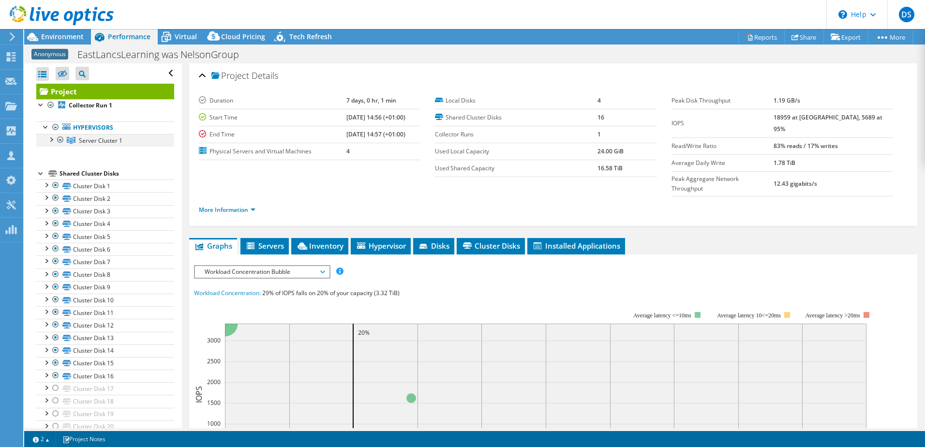
click at [52, 140] on div at bounding box center [51, 139] width 10 height 10
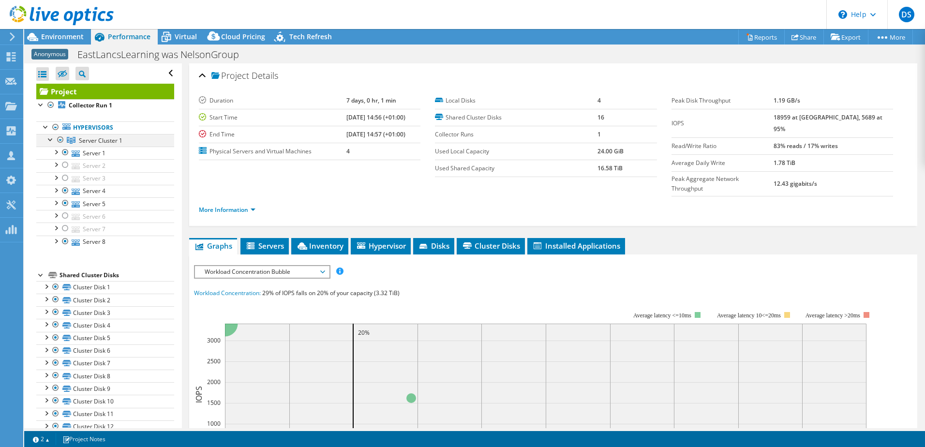
click at [61, 142] on div at bounding box center [61, 140] width 10 height 12
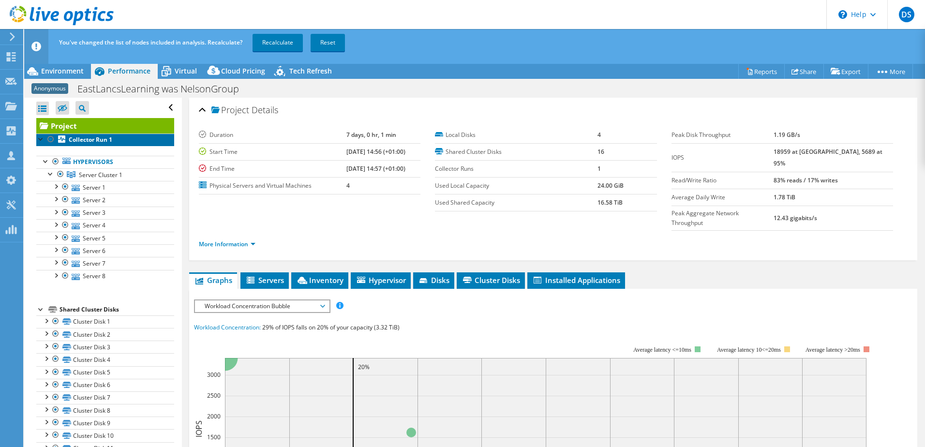
click at [61, 140] on icon at bounding box center [61, 138] width 7 height 7
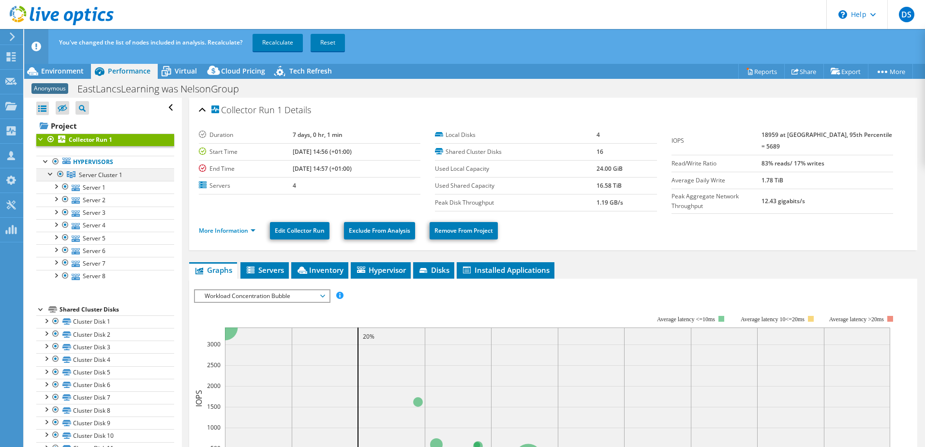
click at [59, 174] on div at bounding box center [61, 174] width 10 height 12
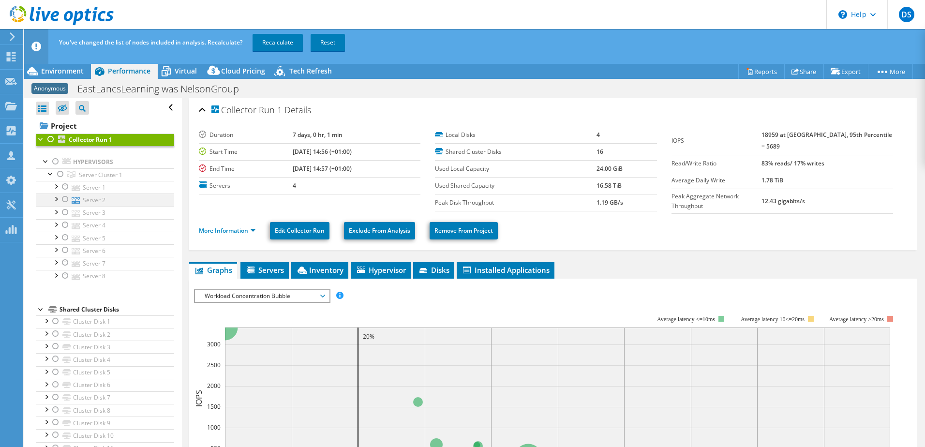
click at [62, 200] on div at bounding box center [65, 199] width 10 height 12
click at [65, 213] on div at bounding box center [65, 213] width 10 height 12
click at [64, 248] on div at bounding box center [65, 250] width 10 height 12
click at [66, 263] on div at bounding box center [65, 263] width 10 height 12
click at [280, 41] on link "Recalculate" at bounding box center [277, 42] width 50 height 17
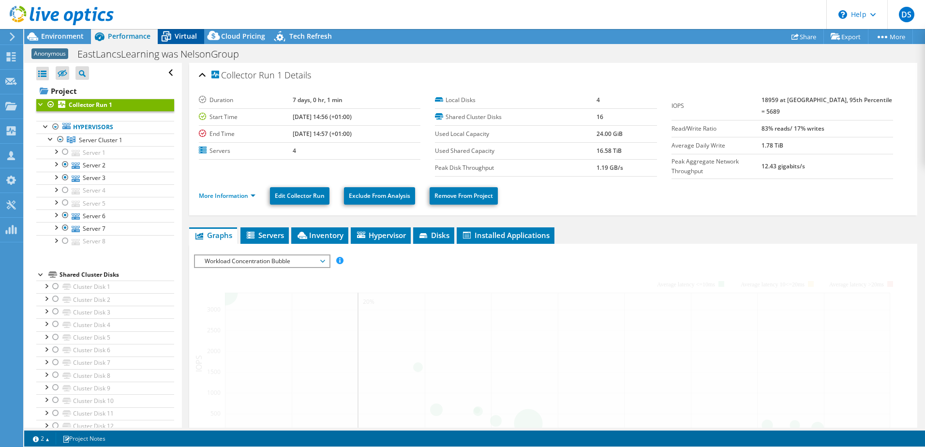
click at [181, 70] on div "Project Actions Project Actions Reports Share Export vSAN ReadyNode Sizer" at bounding box center [474, 238] width 901 height 418
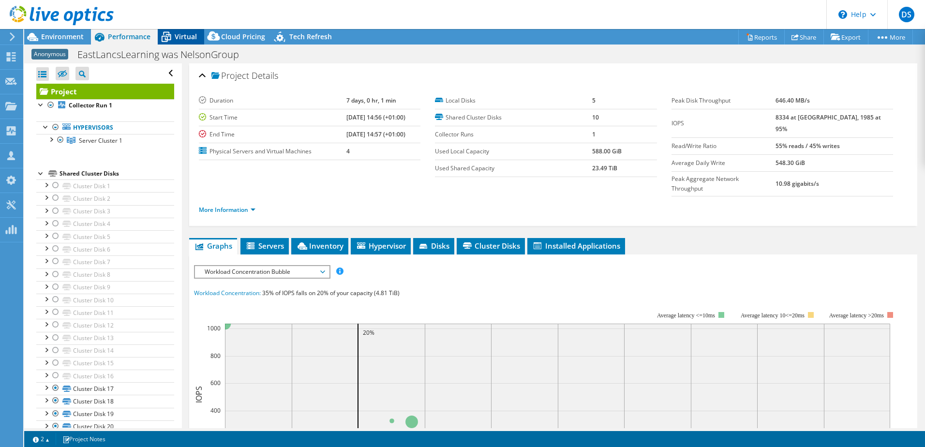
click at [180, 36] on span "Virtual" at bounding box center [186, 36] width 22 height 9
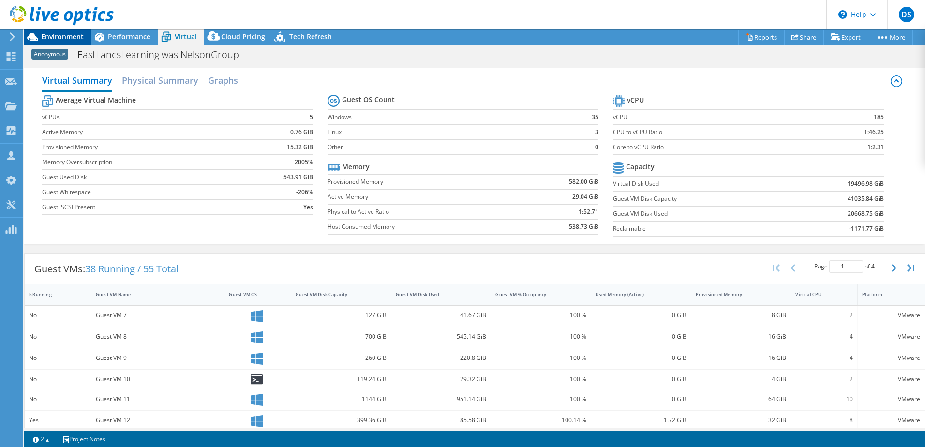
click at [53, 34] on span "Environment" at bounding box center [62, 36] width 43 height 9
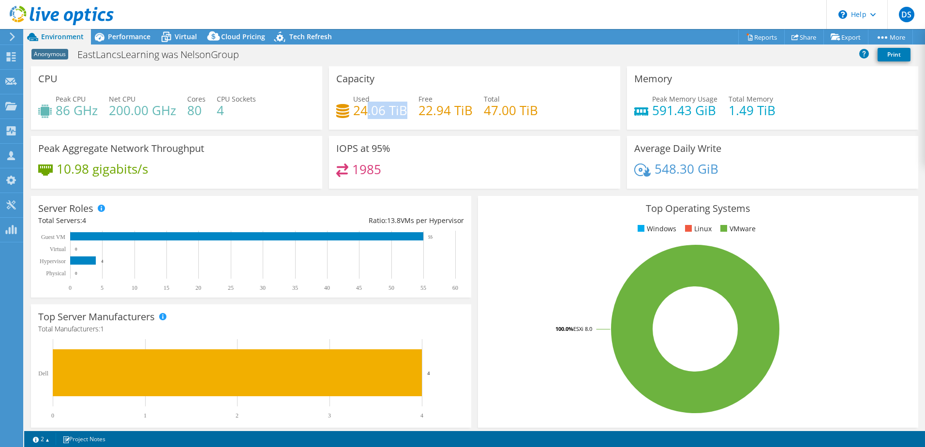
drag, startPoint x: 403, startPoint y: 109, endPoint x: 365, endPoint y: 110, distance: 37.7
click at [363, 110] on h4 "24.06 TiB" at bounding box center [380, 110] width 54 height 11
drag, startPoint x: 365, startPoint y: 110, endPoint x: 415, endPoint y: 118, distance: 50.6
click at [410, 121] on div "Used 24.06 TiB Free 22.94 TiB Total 47.00 TiB" at bounding box center [474, 109] width 277 height 31
click at [132, 36] on span "Performance" at bounding box center [129, 36] width 43 height 9
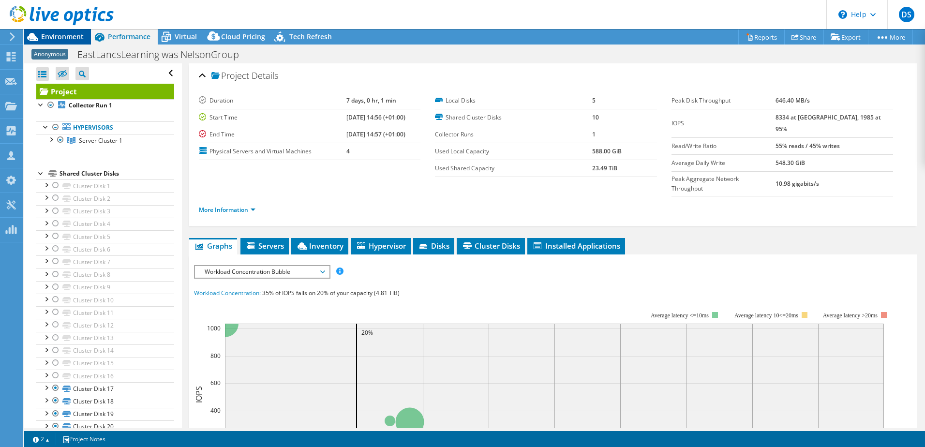
drag, startPoint x: 65, startPoint y: 36, endPoint x: 80, endPoint y: 38, distance: 15.1
click at [65, 36] on span "Environment" at bounding box center [62, 36] width 43 height 9
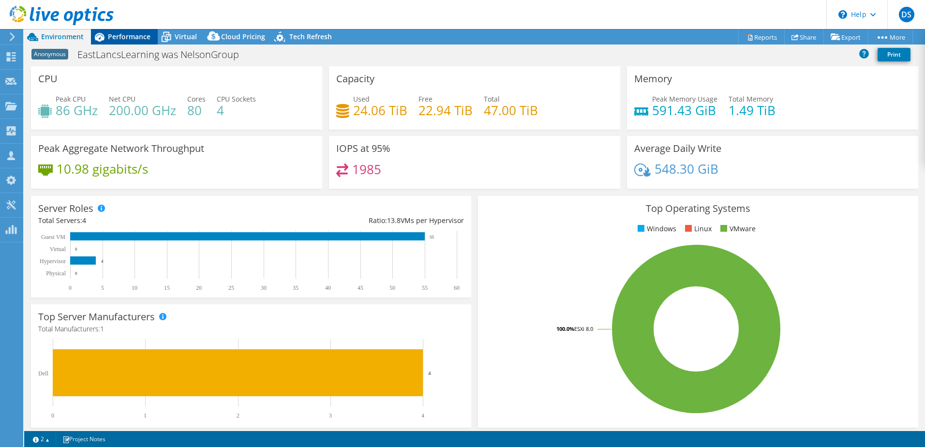
click at [121, 33] on span "Performance" at bounding box center [129, 36] width 43 height 9
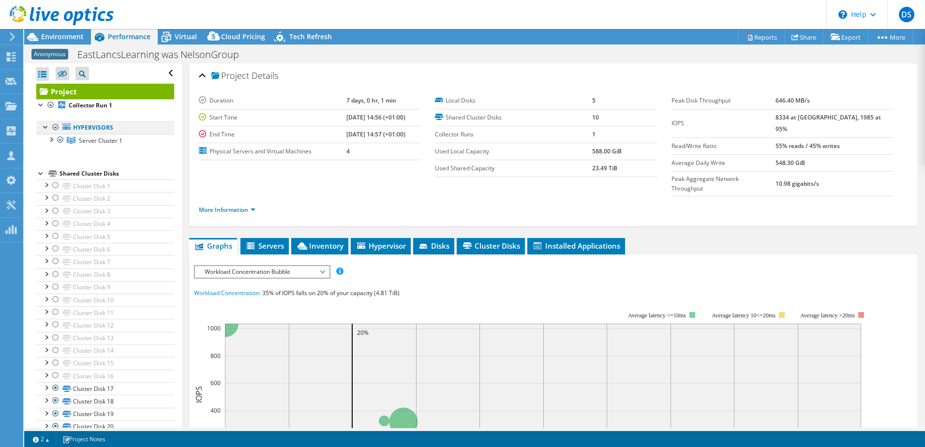
click at [55, 126] on div at bounding box center [56, 127] width 10 height 12
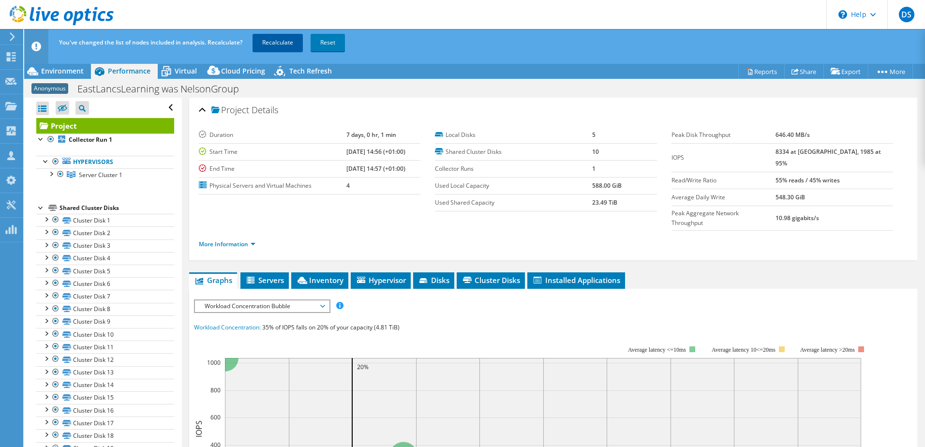
click at [287, 41] on link "Recalculate" at bounding box center [277, 42] width 50 height 17
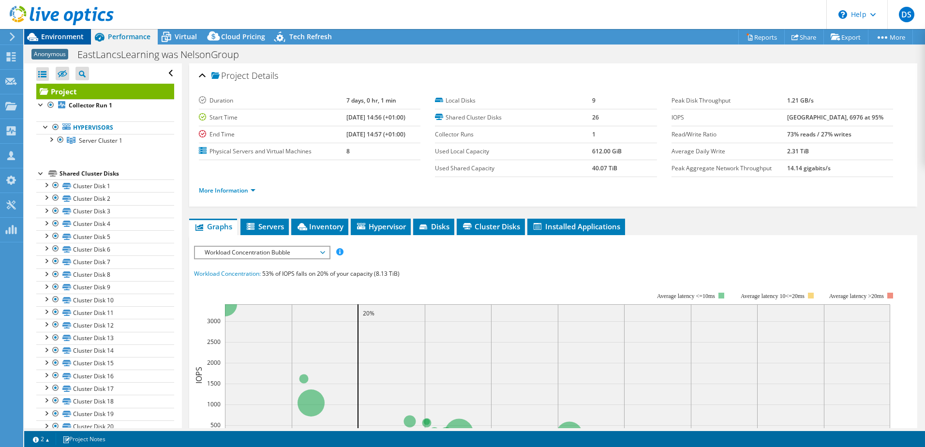
click at [68, 35] on span "Environment" at bounding box center [62, 36] width 43 height 9
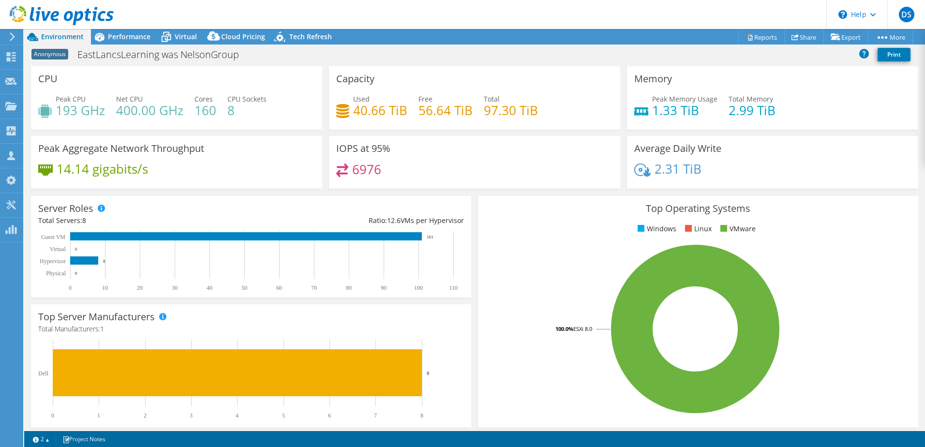
click at [583, 145] on div "IOPS at 95% 6976" at bounding box center [474, 162] width 291 height 53
click at [605, 157] on div "IOPS at 95% 6976" at bounding box center [474, 162] width 291 height 53
click at [130, 30] on div "Performance" at bounding box center [124, 36] width 67 height 15
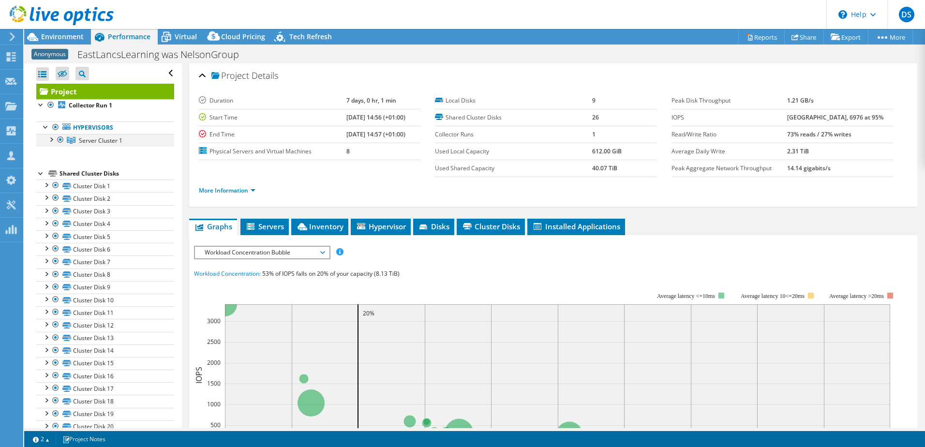
click at [49, 139] on div at bounding box center [51, 139] width 10 height 10
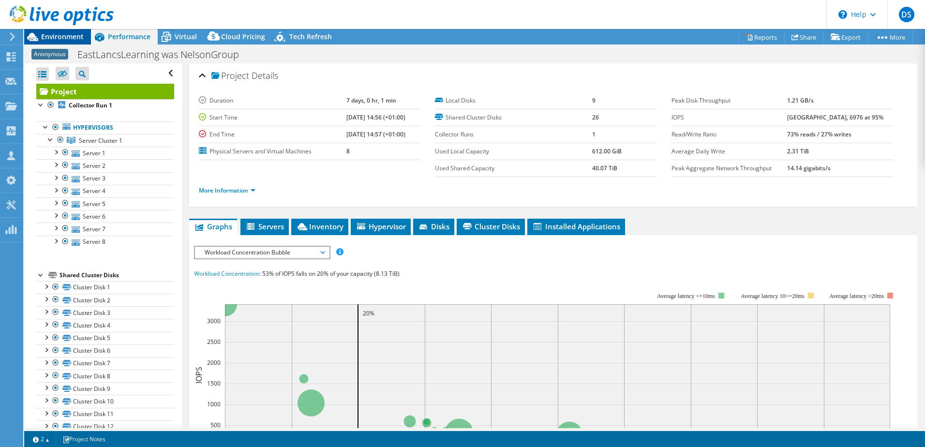
click at [52, 36] on span "Environment" at bounding box center [62, 36] width 43 height 9
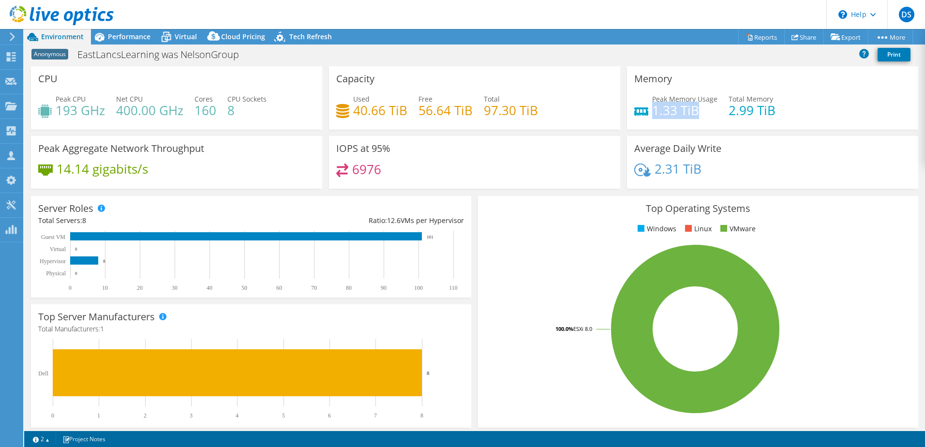
drag, startPoint x: 696, startPoint y: 106, endPoint x: 651, endPoint y: 110, distance: 44.6
click at [652, 110] on h4 "1.33 TiB" at bounding box center [684, 110] width 65 height 11
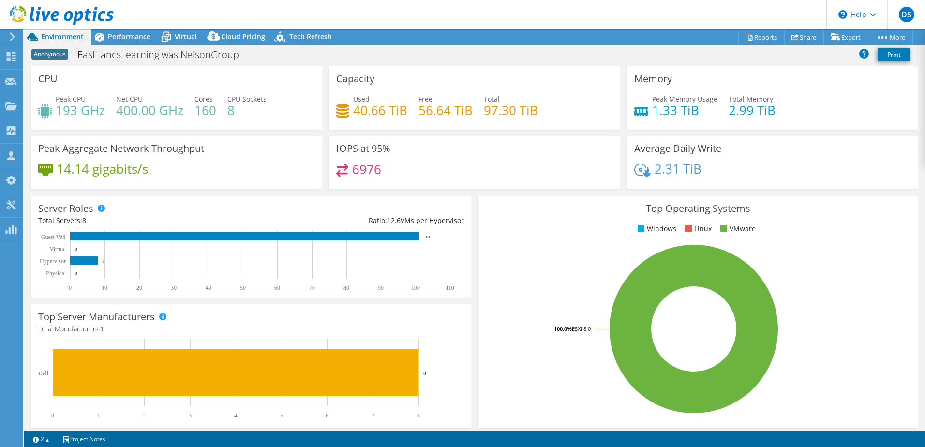
select select "EULondon"
select select "USD"
